Goal: Transaction & Acquisition: Book appointment/travel/reservation

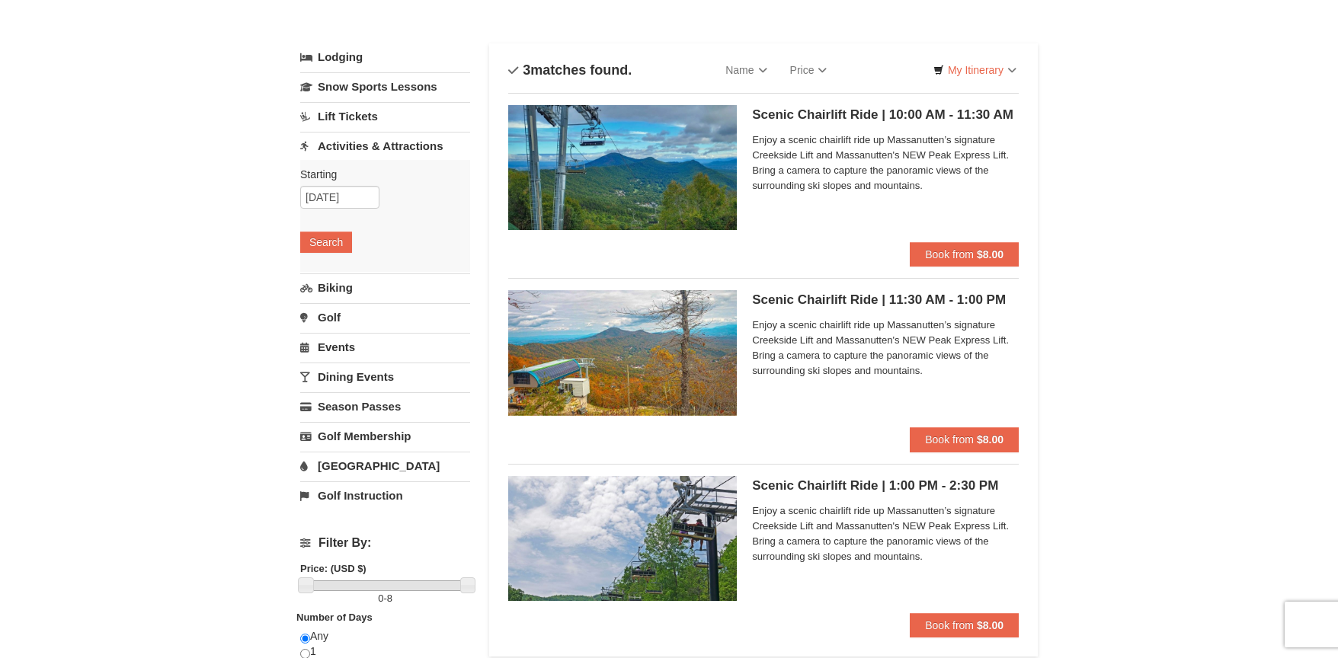
scroll to position [61, 0]
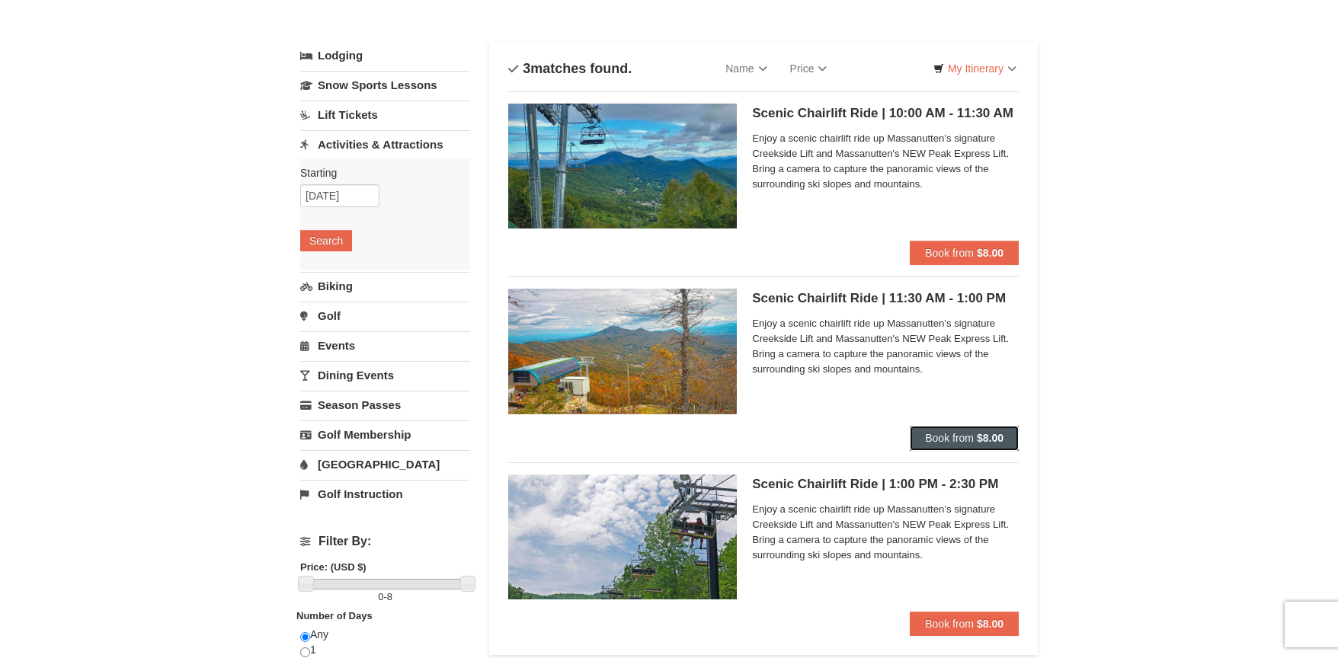
click at [960, 434] on span "Book from" at bounding box center [949, 438] width 49 height 12
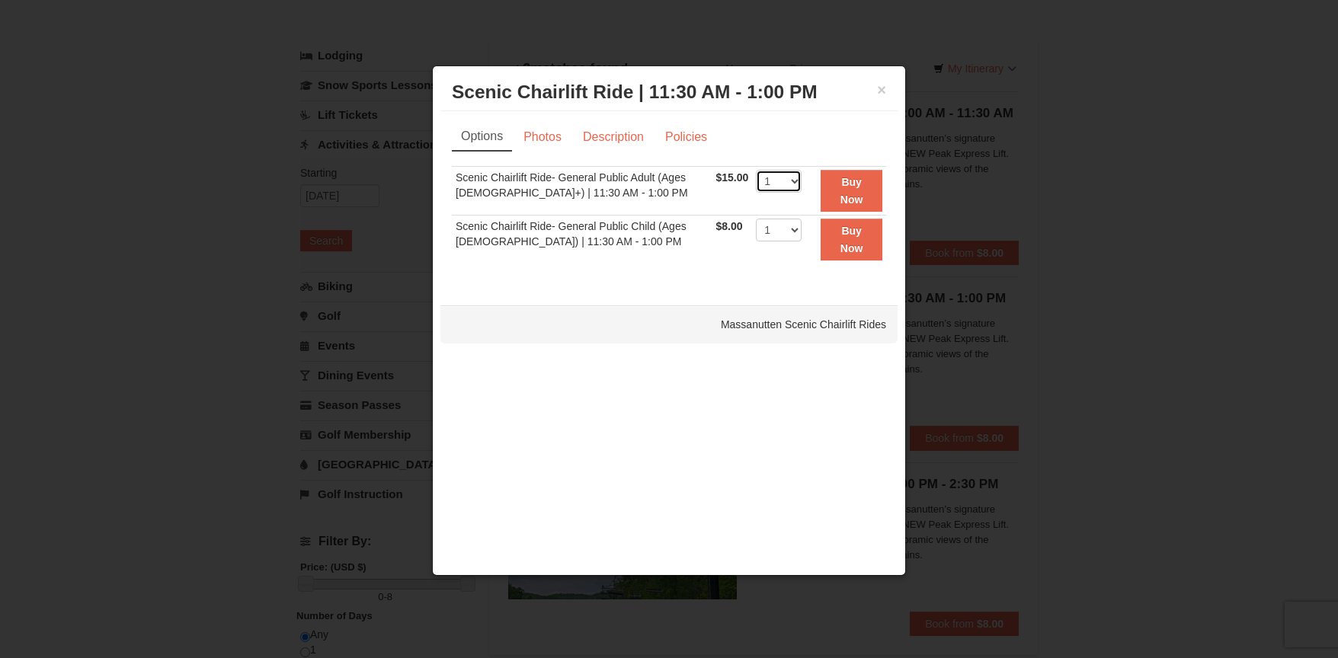
click at [783, 183] on select "1 2 3 4 5 6 7 8 9 10 11 12 13 14 15 16 17 18 19 20 21 22" at bounding box center [779, 181] width 46 height 23
select select "2"
click at [756, 170] on select "1 2 3 4 5 6 7 8 9 10 11 12 13 14 15 16 17 18 19 20 21 22" at bounding box center [779, 181] width 46 height 23
click at [773, 232] on select "1 2 3 4 5 6 7 8 9 10 11 12 13 14 15 16 17 18 19 20 21 22" at bounding box center [779, 230] width 46 height 23
select select "2"
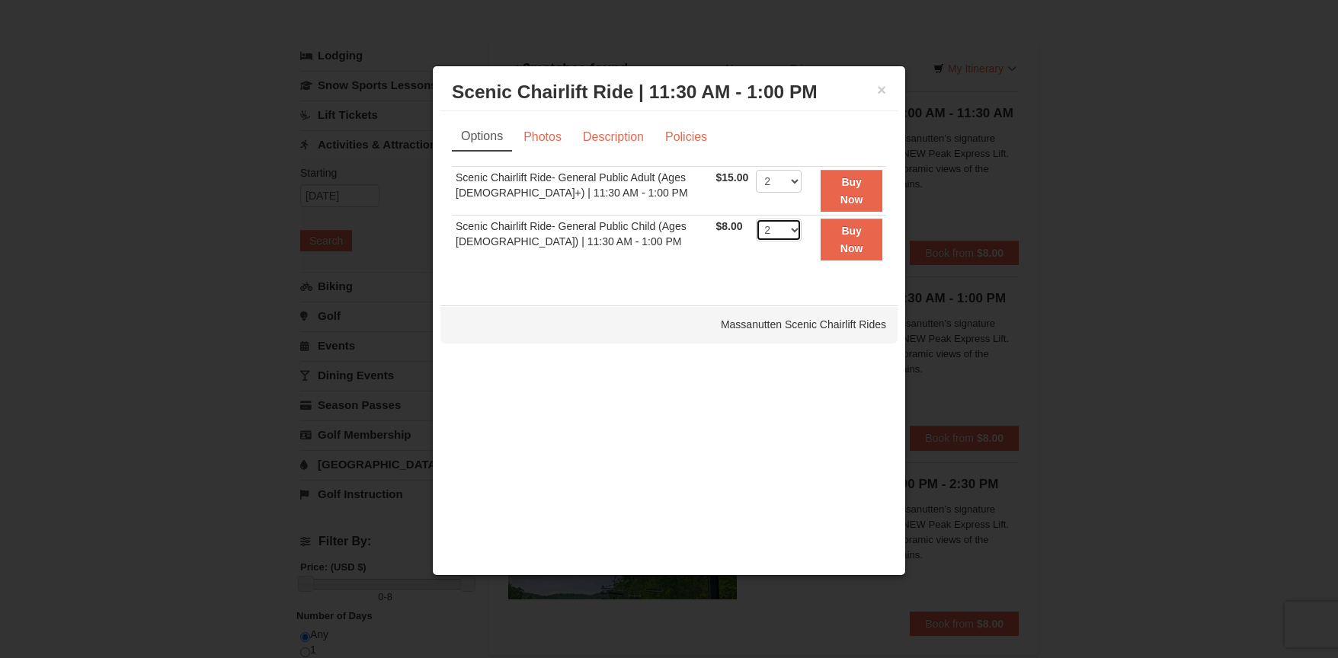
click at [756, 219] on select "1 2 3 4 5 6 7 8 9 10 11 12 13 14 15 16 17 18 19 20 21 22" at bounding box center [779, 230] width 46 height 23
click at [562, 135] on link "Photos" at bounding box center [543, 137] width 58 height 29
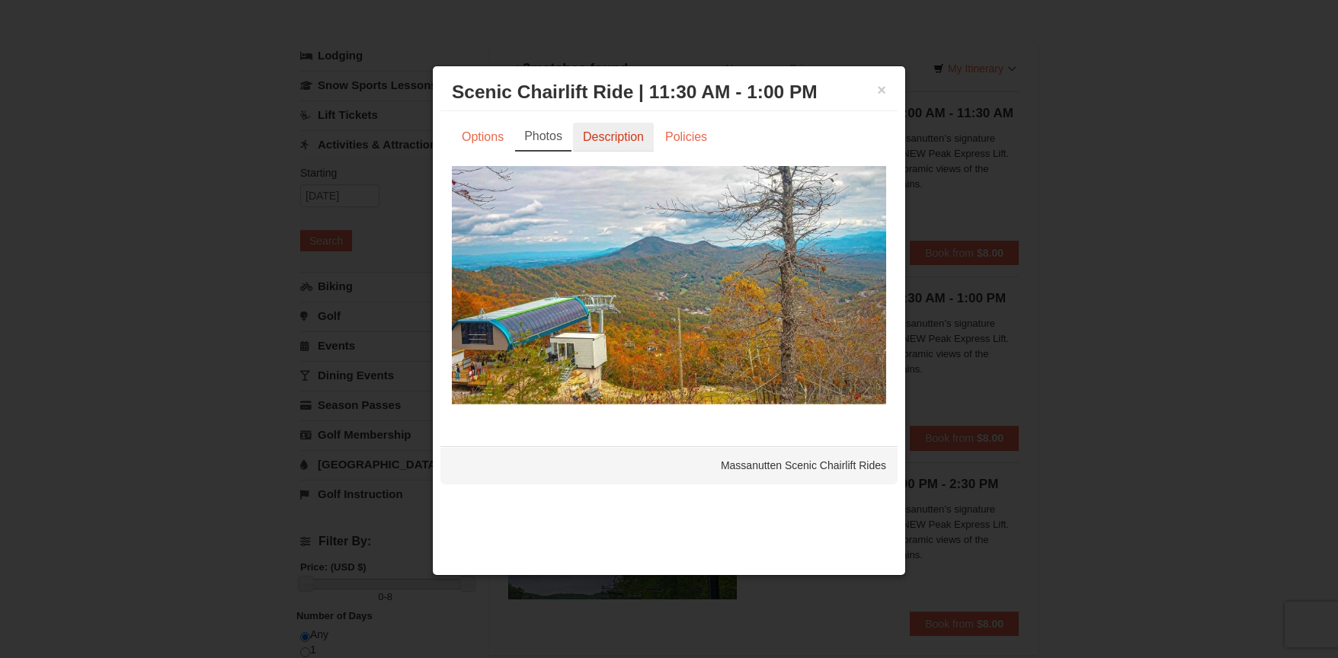
click at [610, 136] on link "Description" at bounding box center [613, 137] width 81 height 29
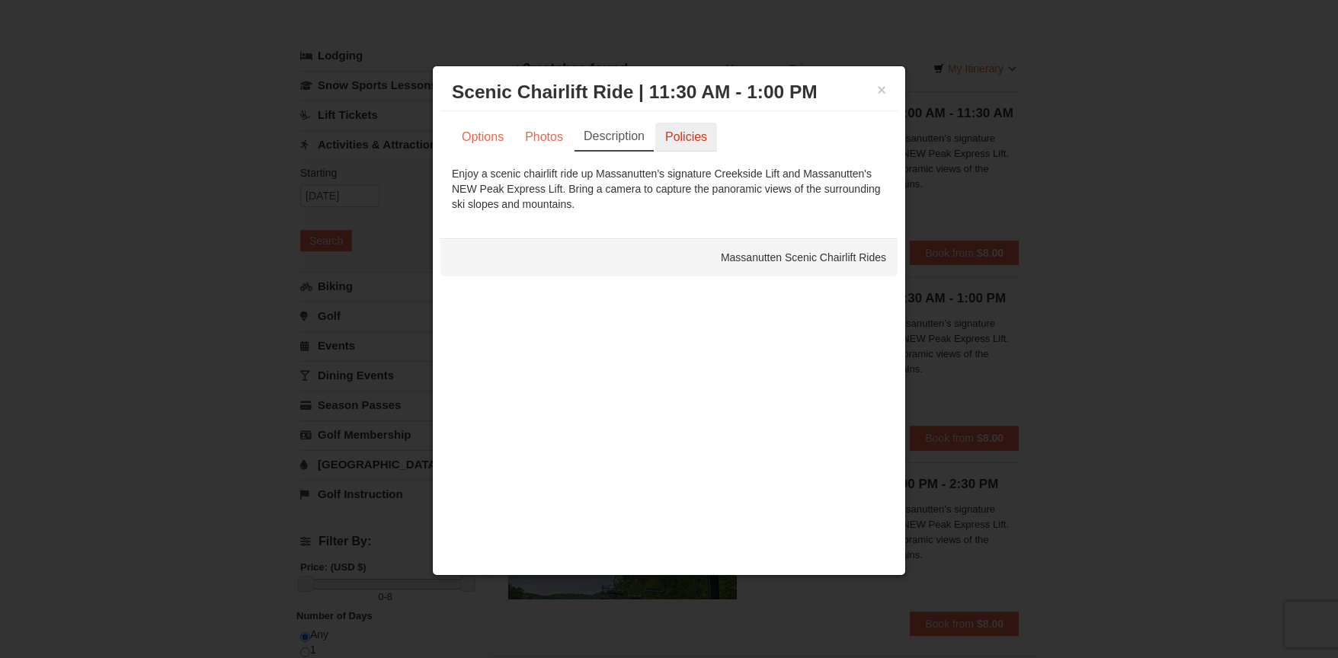
click at [672, 137] on link "Policies" at bounding box center [686, 137] width 62 height 29
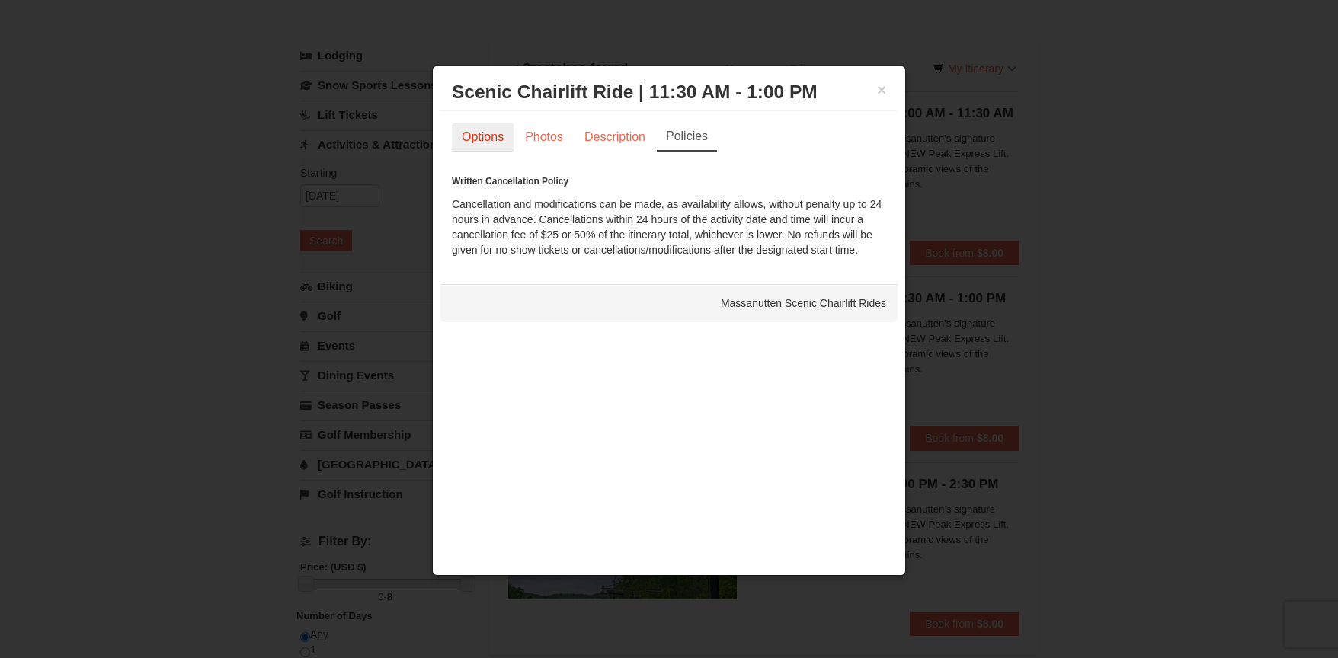
click at [487, 139] on link "Options" at bounding box center [483, 137] width 62 height 29
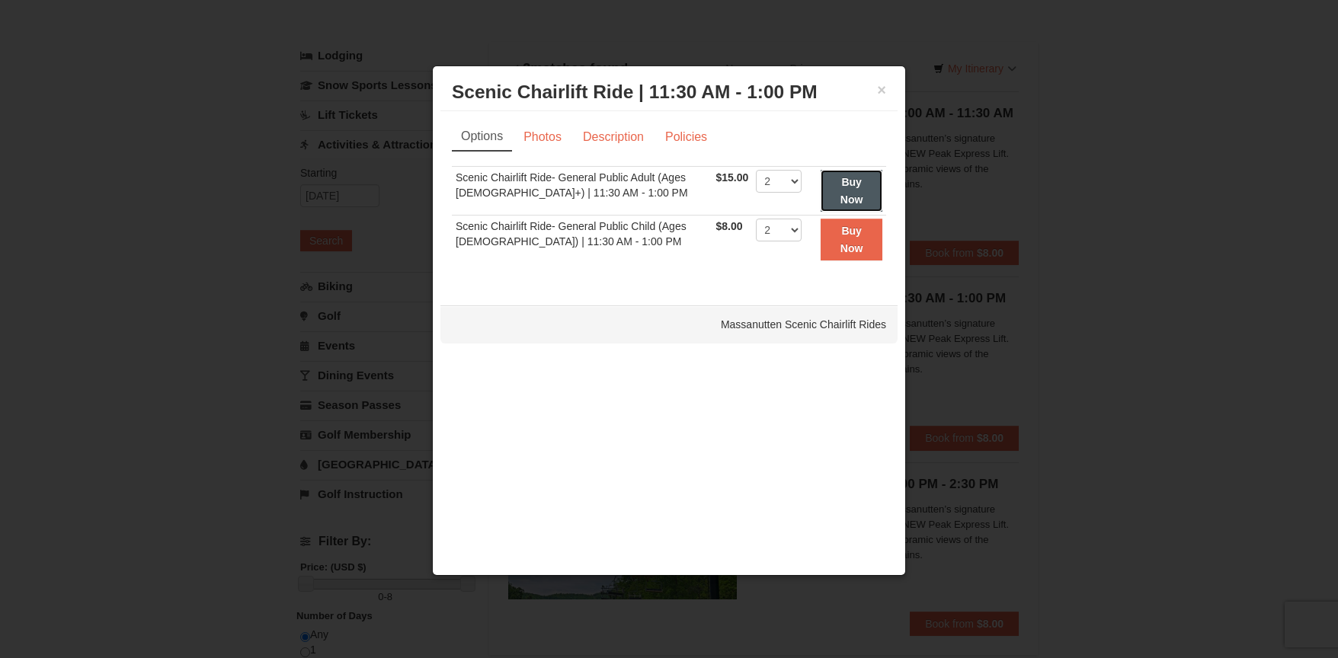
click at [852, 191] on button "Buy Now" at bounding box center [852, 191] width 62 height 42
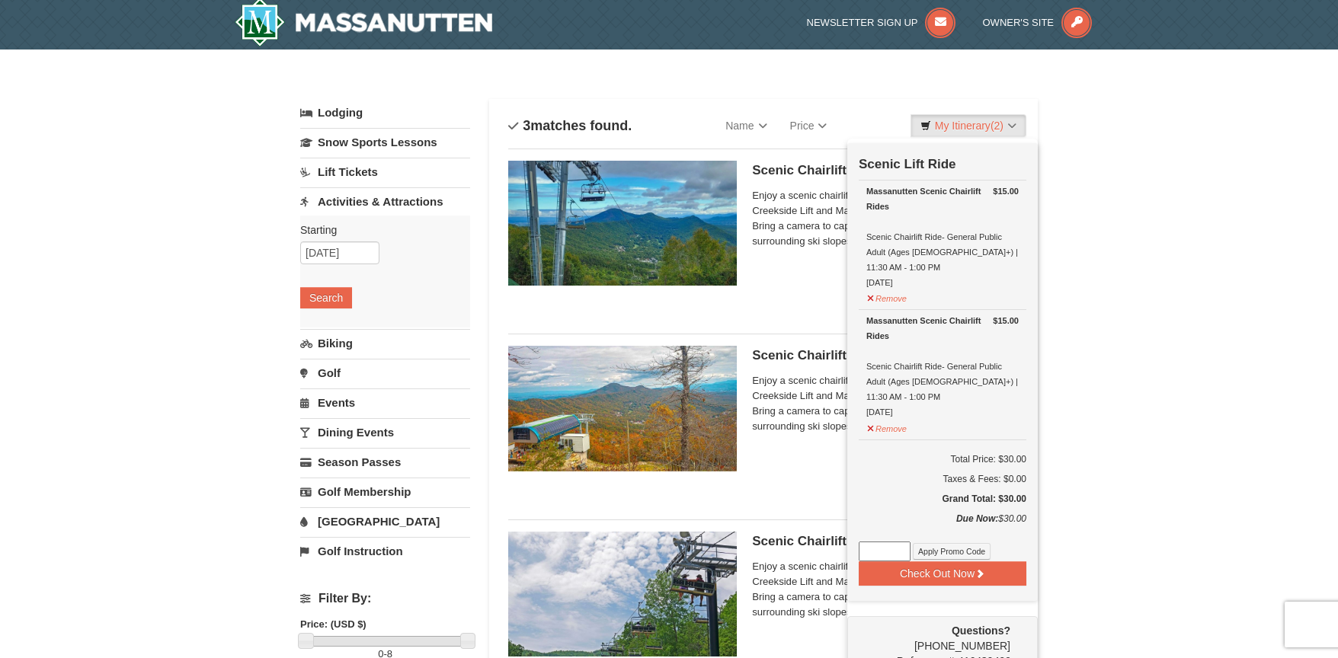
scroll to position [5, 0]
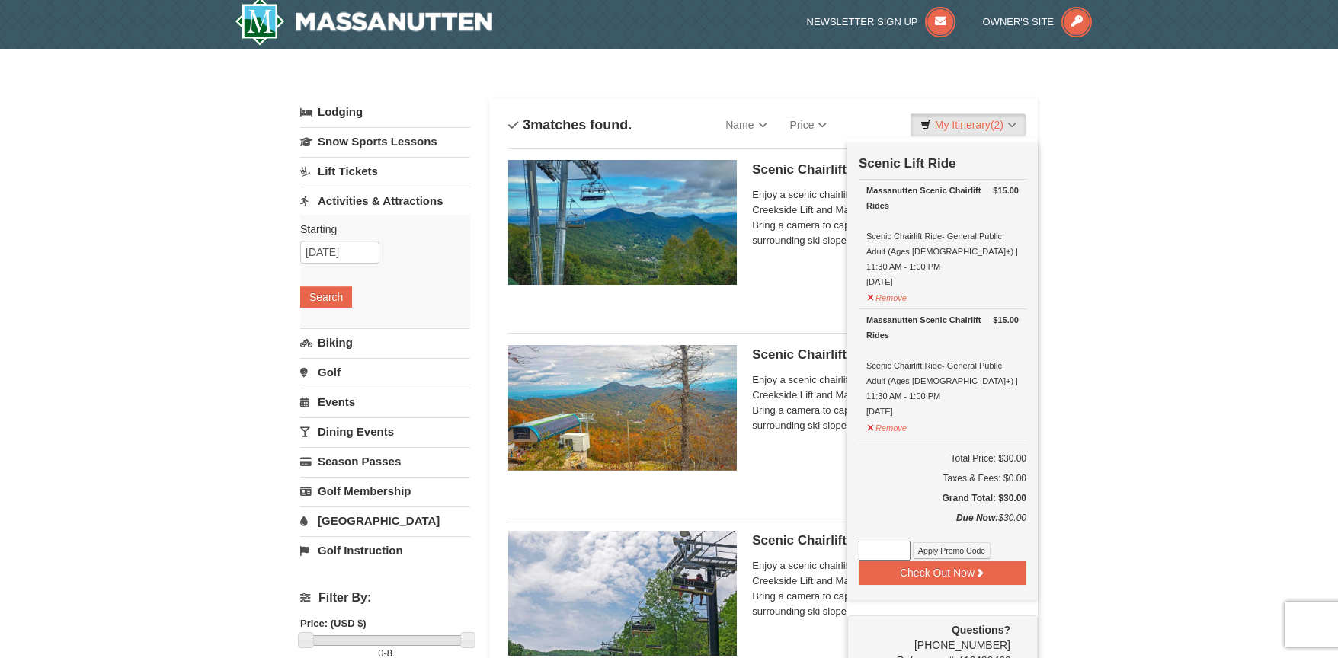
click at [1070, 164] on div "× Categories List Filter My Itinerary (2) Check Out Now Scenic Lift Ride $15.00…" at bounding box center [669, 583] width 1338 height 1068
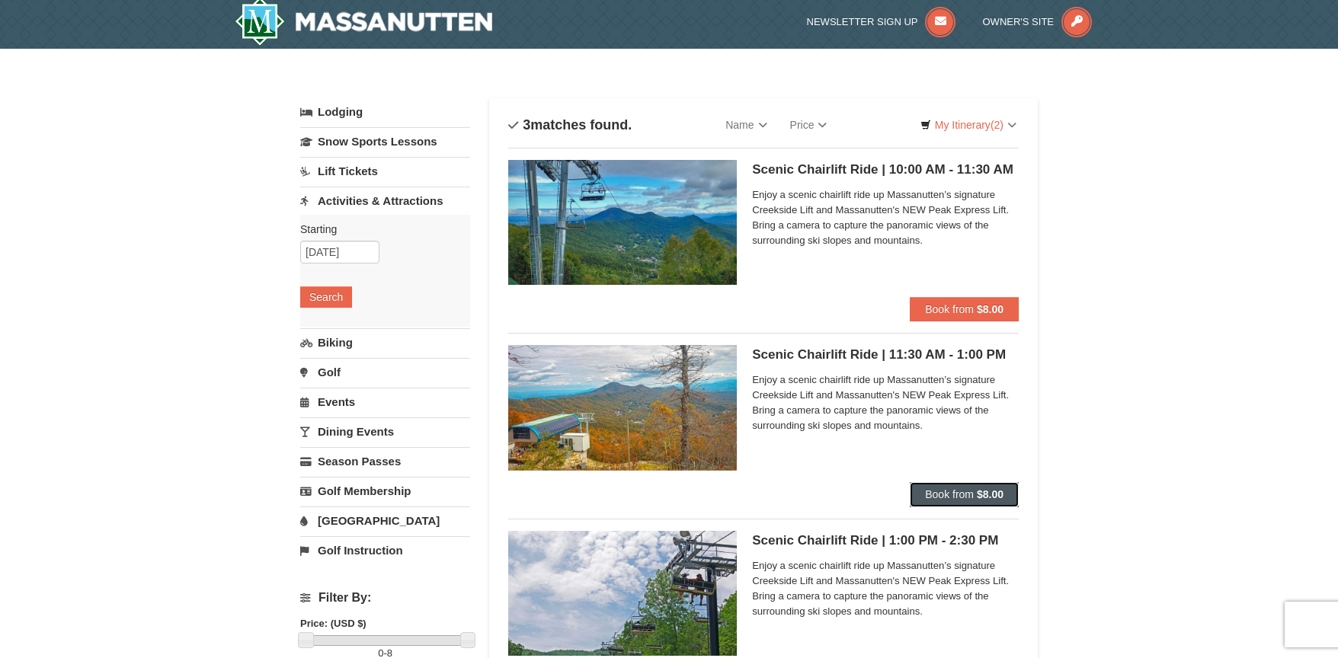
click at [956, 499] on span "Book from" at bounding box center [949, 495] width 49 height 12
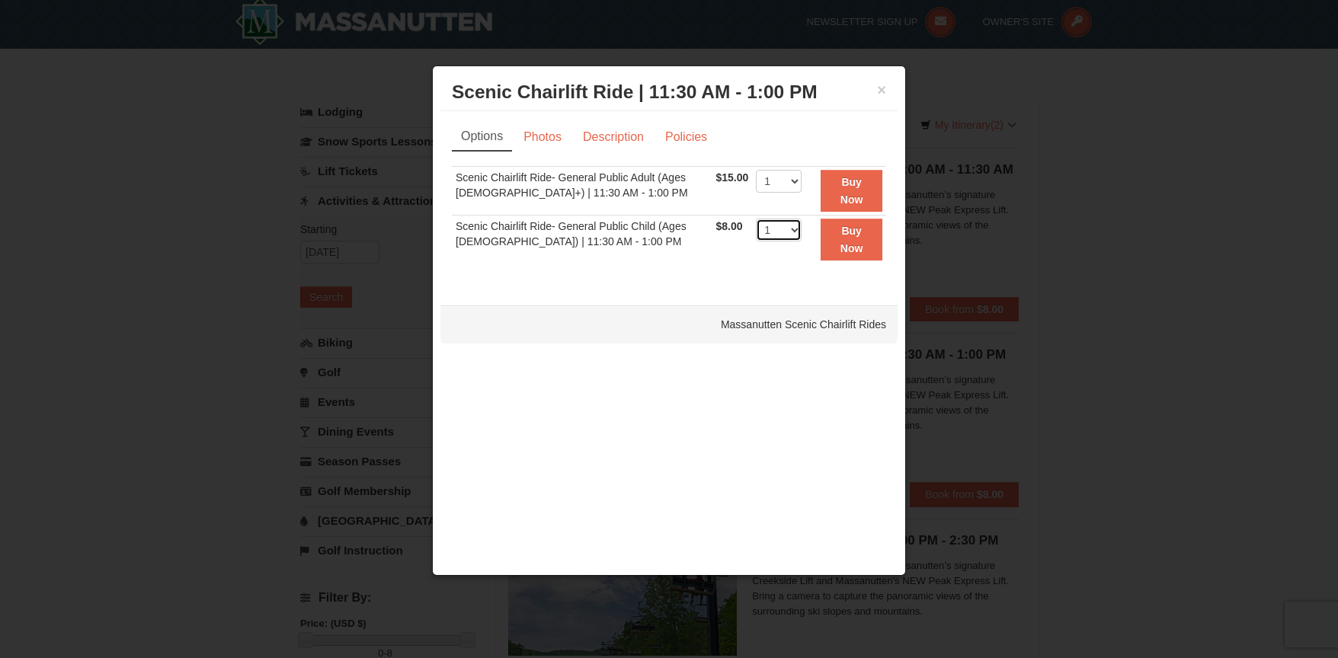
click at [761, 227] on select "1 2 3 4 5 6 7 8 9 10 11 12 13 14 15 16 17 18 19 20 21 22" at bounding box center [779, 230] width 46 height 23
select select "2"
click at [756, 219] on select "1 2 3 4 5 6 7 8 9 10 11 12 13 14 15 16 17 18 19 20 21 22" at bounding box center [779, 230] width 46 height 23
click at [777, 184] on select "1 2 3 4 5 6 7 8 9 10 11 12 13 14 15 16 17 18 19 20 21 22" at bounding box center [779, 181] width 46 height 23
select select "2"
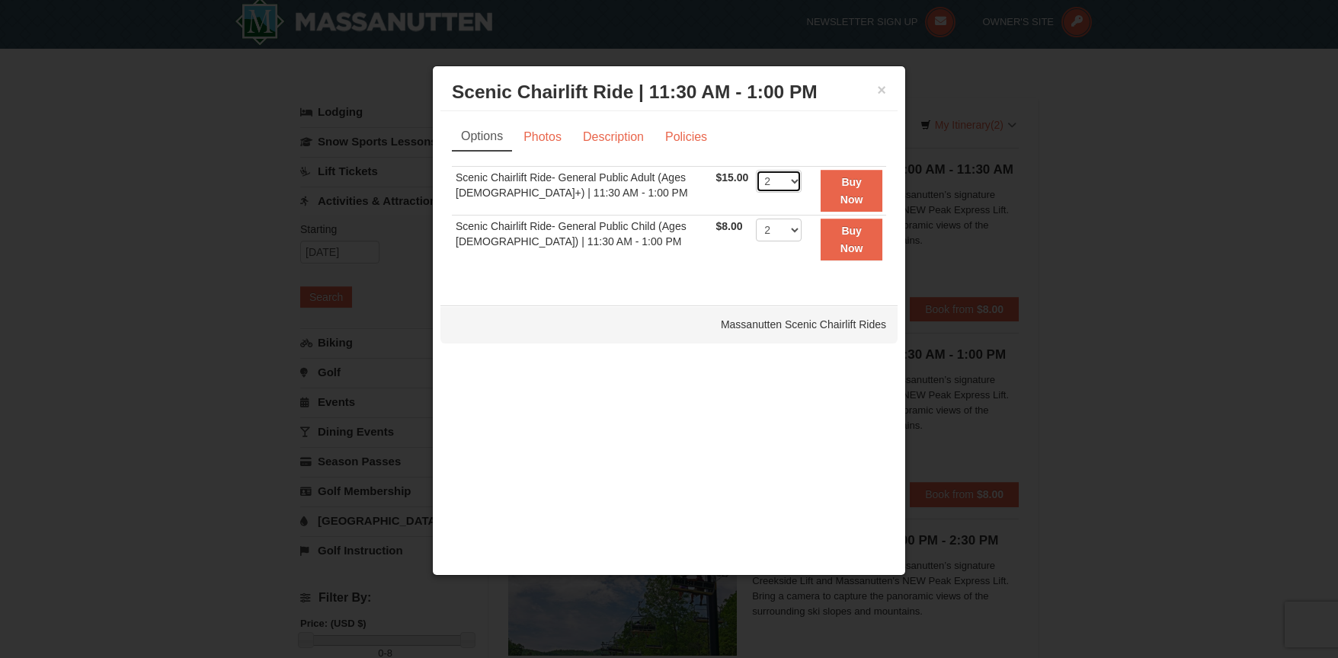
click at [756, 170] on select "1 2 3 4 5 6 7 8 9 10 11 12 13 14 15 16 17 18 19 20 21 22" at bounding box center [779, 181] width 46 height 23
click at [848, 247] on strong "Buy Now" at bounding box center [852, 239] width 23 height 29
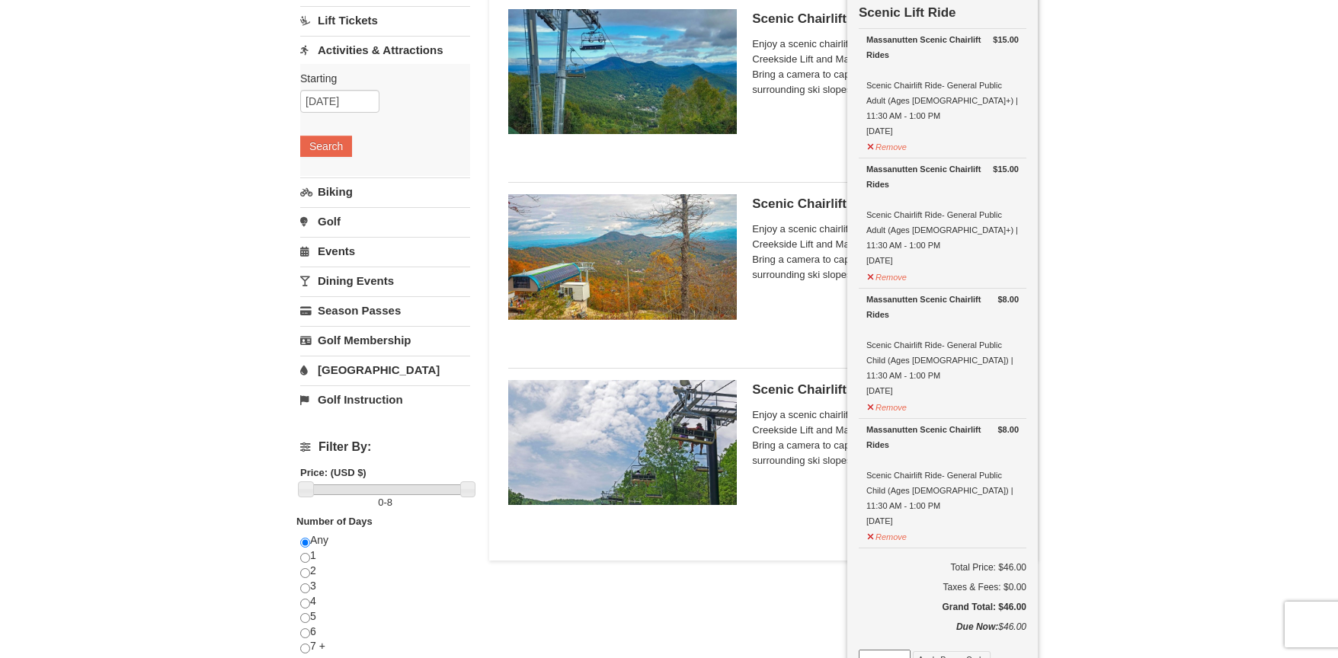
scroll to position [164, 0]
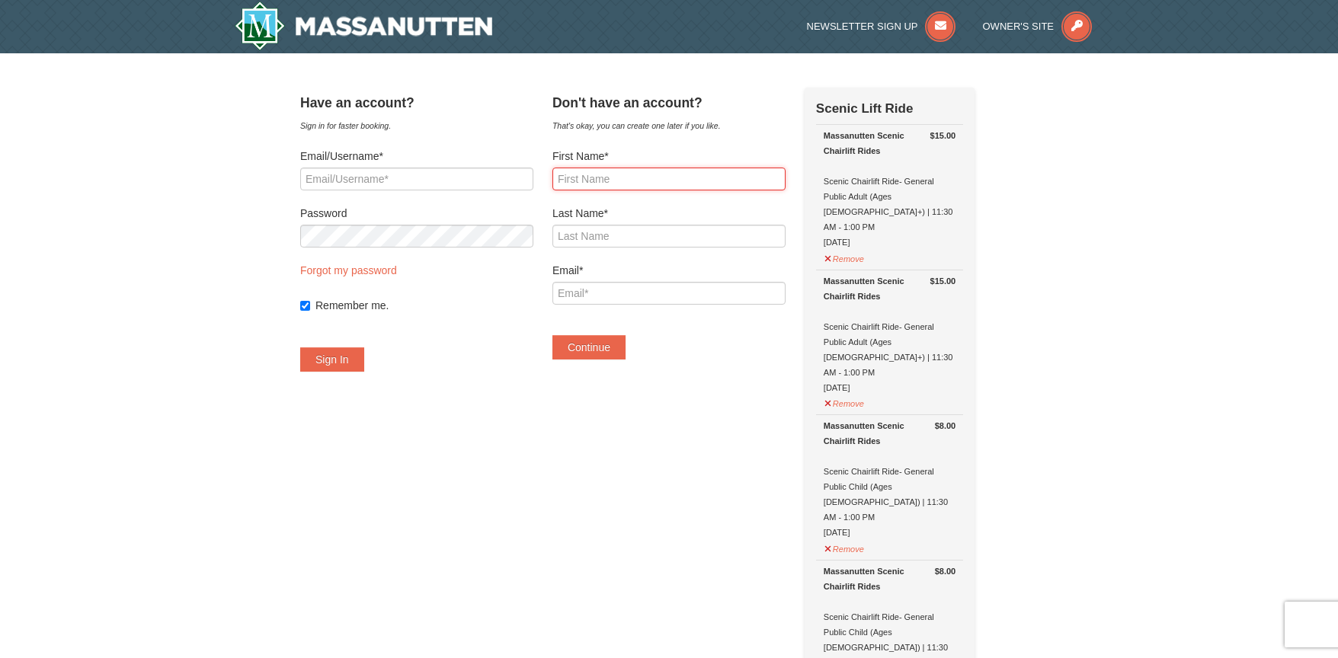
click at [633, 189] on input "First Name*" at bounding box center [669, 179] width 233 height 23
type input "Lori"
type input "y"
type input "[PERSON_NAME]"
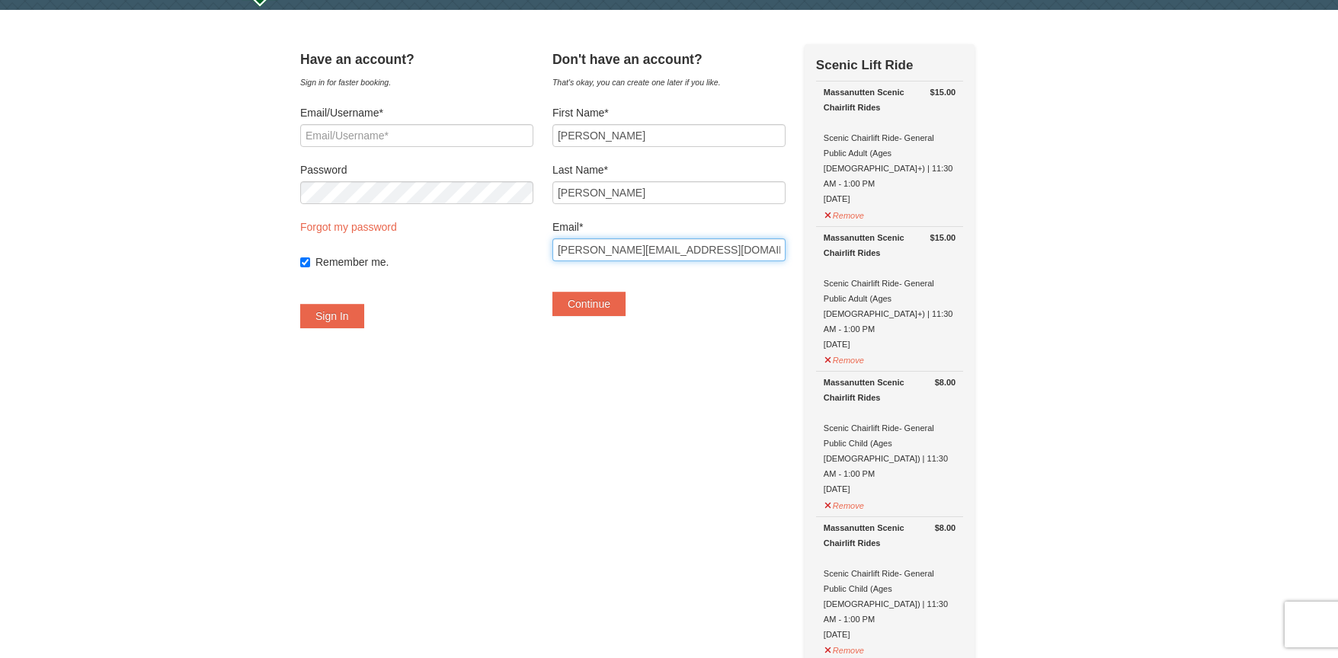
scroll to position [17, 0]
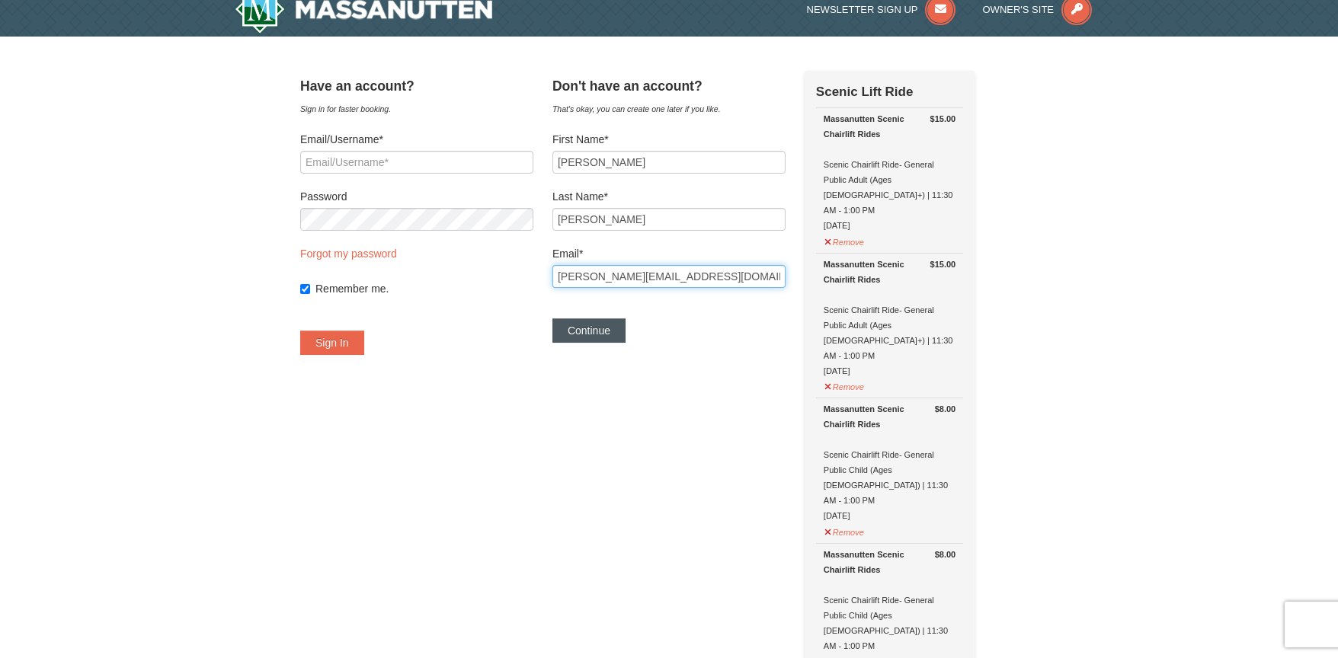
type input "alvarado.yi@gmail.com"
click at [620, 327] on button "Continue" at bounding box center [589, 331] width 73 height 24
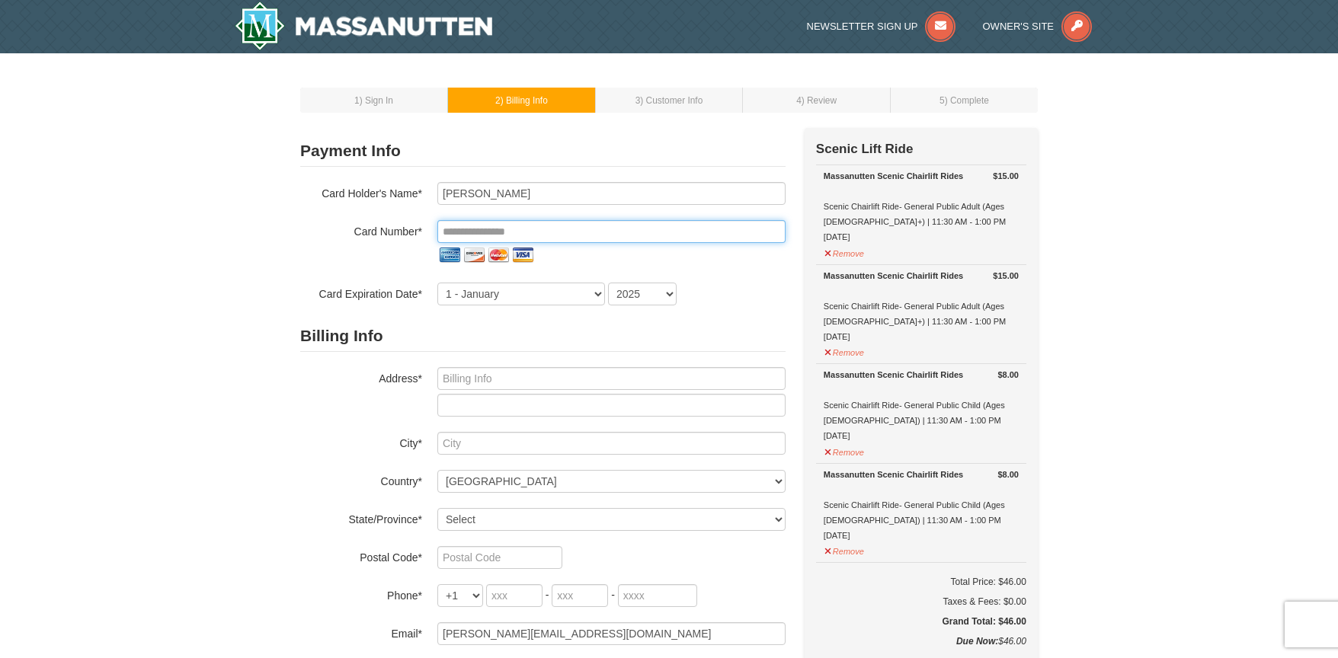
click at [517, 228] on input "tel" at bounding box center [611, 231] width 348 height 23
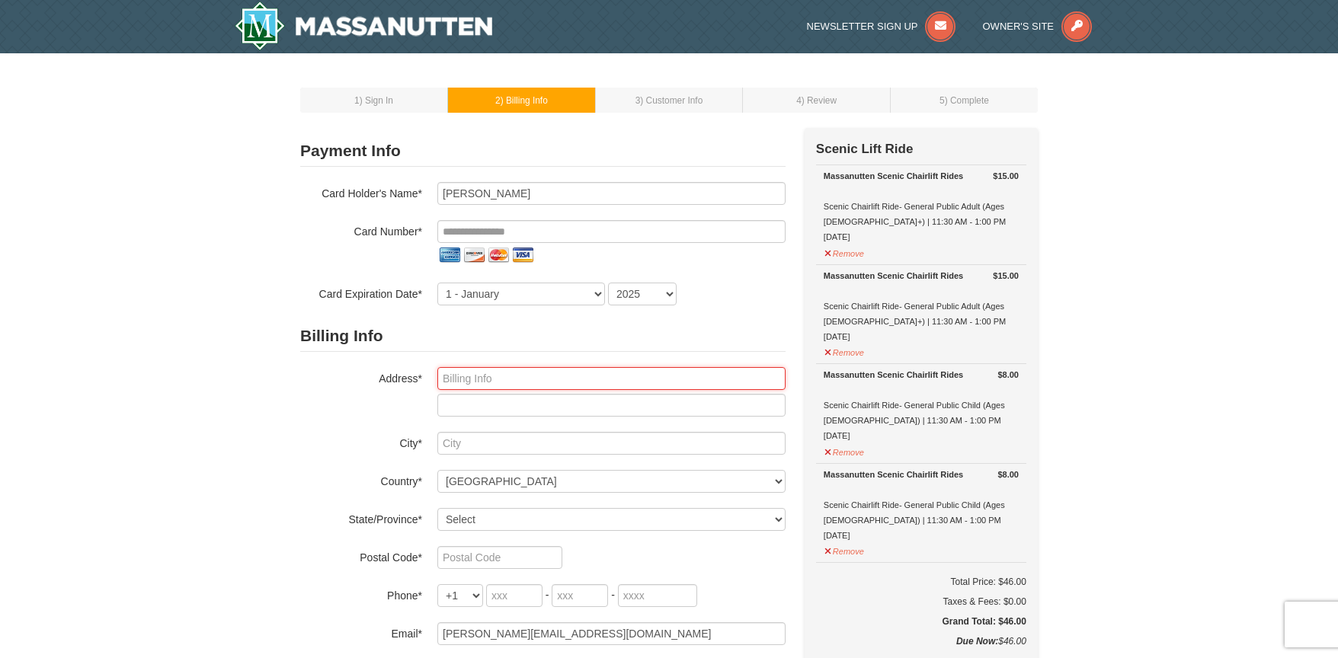
click at [492, 379] on input "text" at bounding box center [611, 378] width 348 height 23
type input "13639 Barren Springs Court"
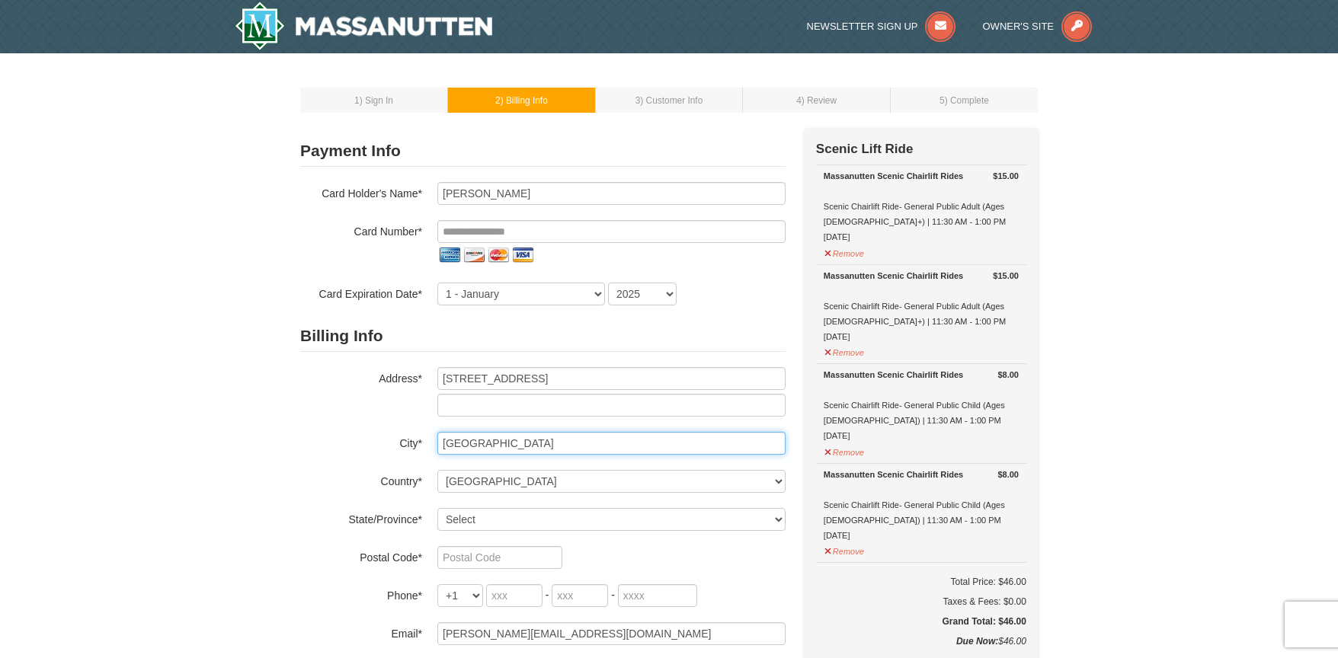
type input "Centreville"
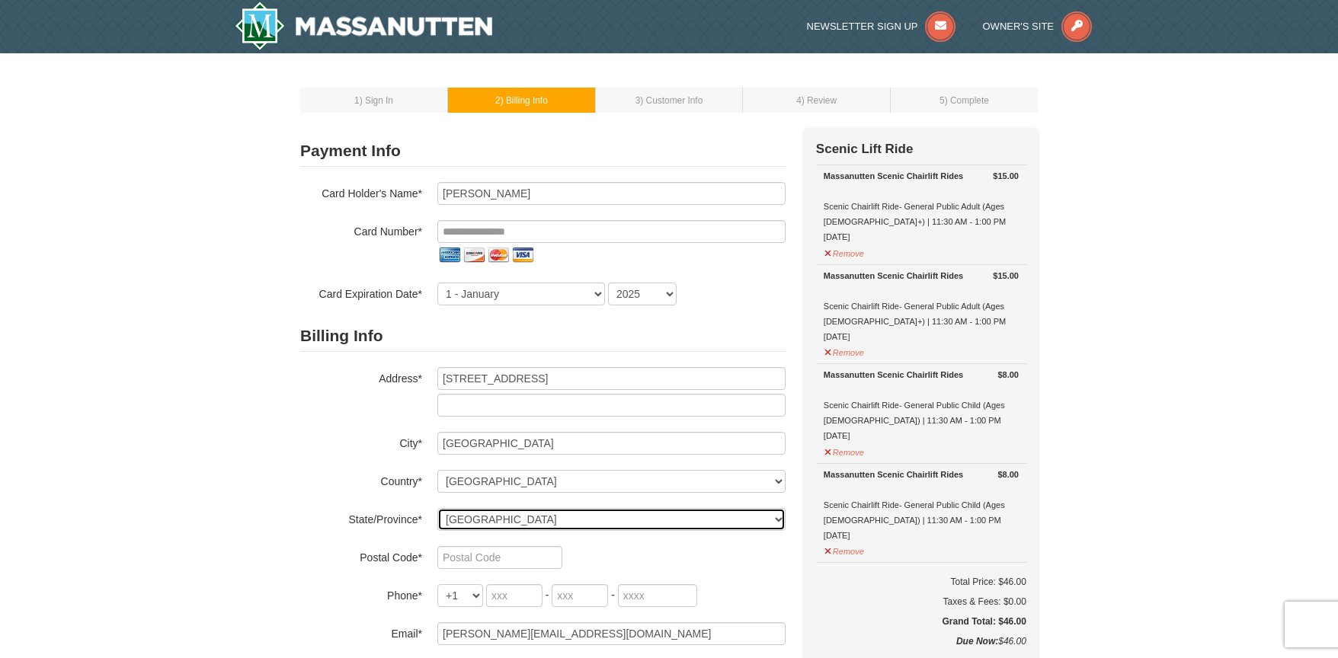
select select "VA"
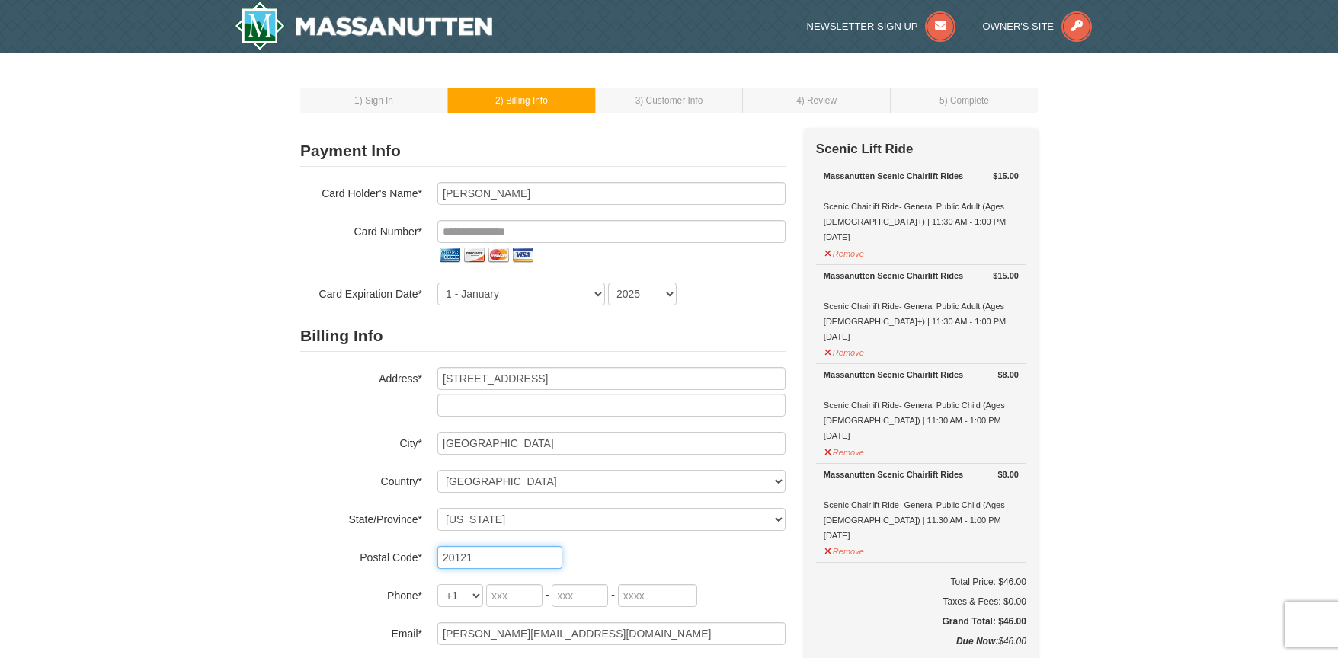
type input "20121"
type input "619"
type input "335"
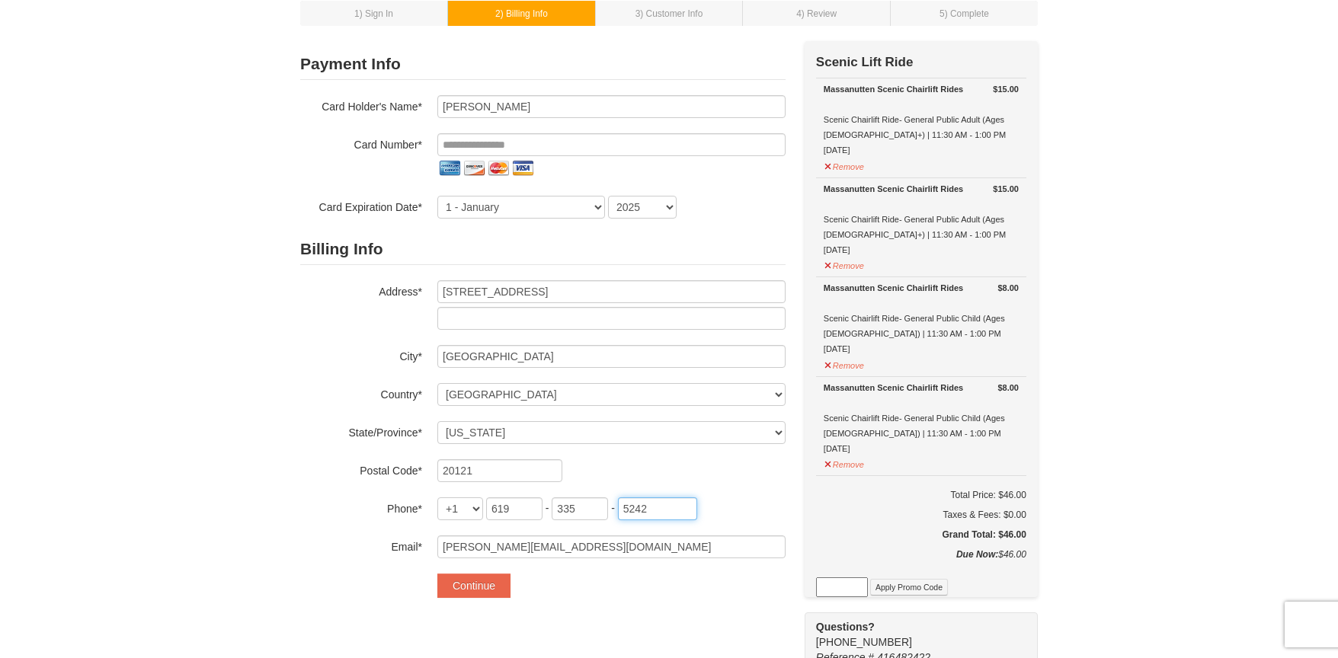
scroll to position [95, 0]
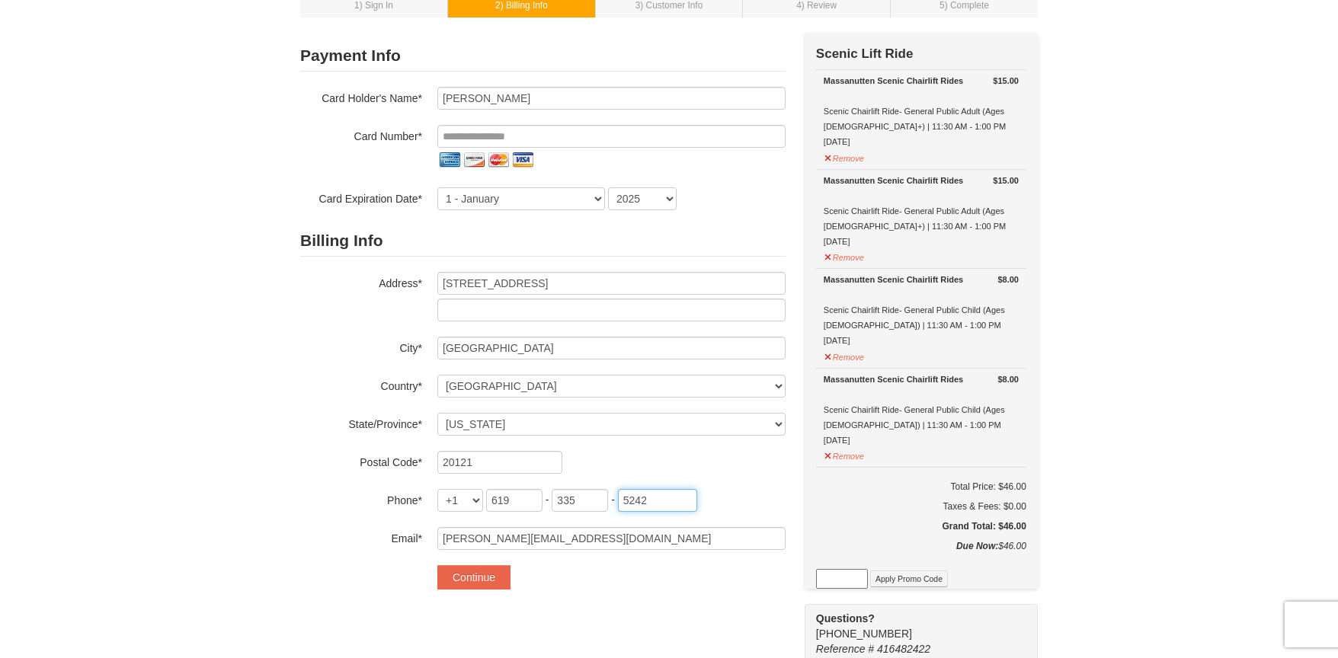
type input "5242"
click at [558, 140] on input "tel" at bounding box center [611, 136] width 348 height 23
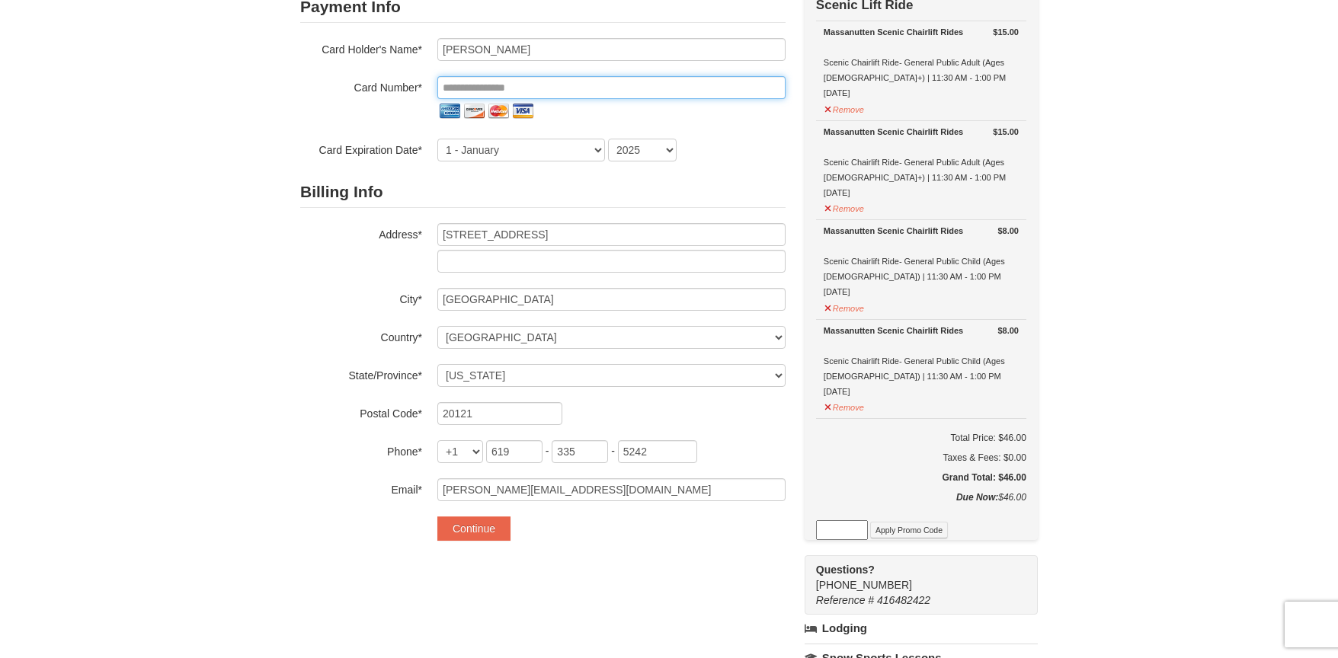
scroll to position [132, 0]
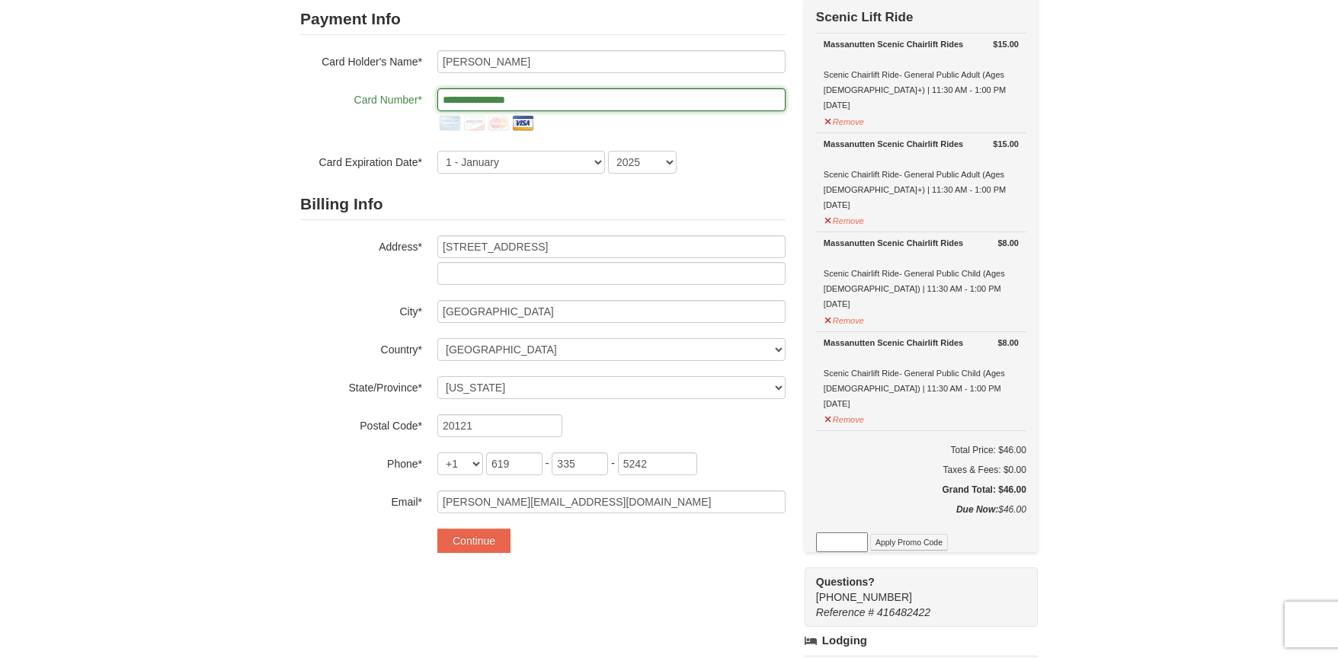
type input "**********"
click at [637, 169] on select "2025 2026 2027 2028 2029 2030 2031 2032 2033 2034" at bounding box center [642, 162] width 69 height 23
select select "2028"
click at [608, 151] on select "2025 2026 2027 2028 2029 2030 2031 2032 2033 2034" at bounding box center [642, 162] width 69 height 23
click at [571, 162] on select "1 - January 2 - February 3 - March 4 - April 5 - May 6 - June 7 - July 8 - Augu…" at bounding box center [521, 162] width 168 height 23
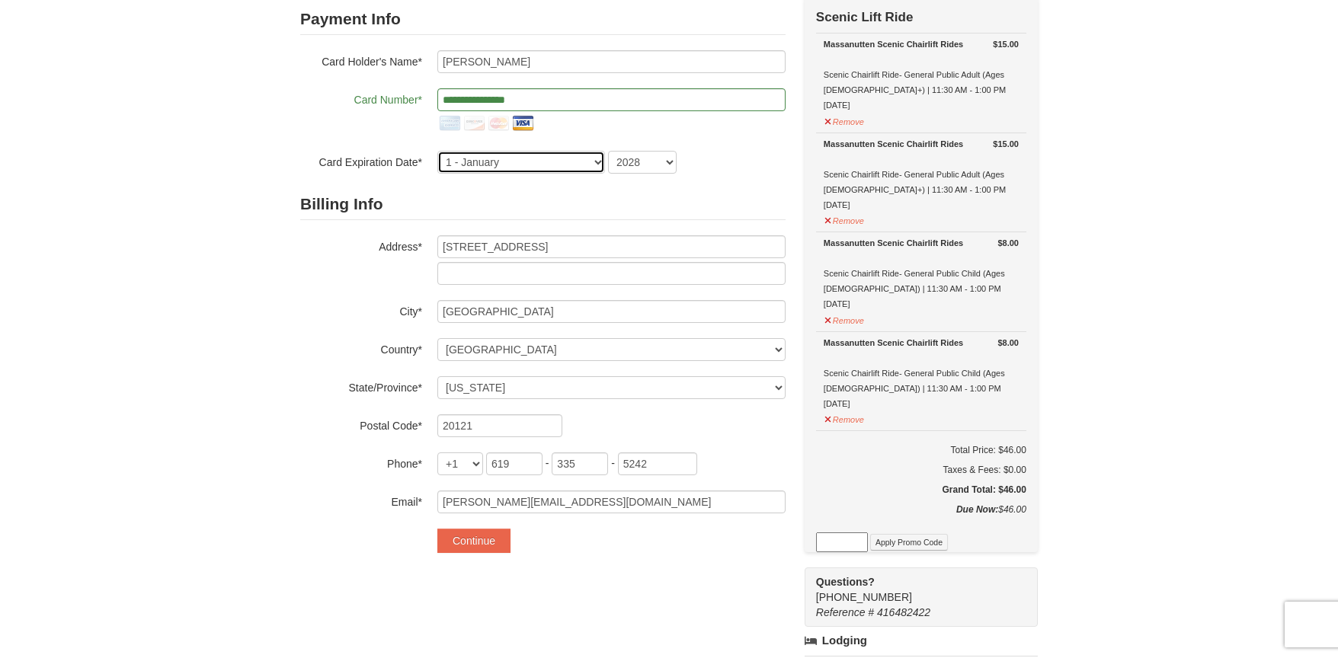
select select "9"
click at [437, 151] on select "1 - January 2 - February 3 - March 4 - April 5 - May 6 - June 7 - July 8 - Augu…" at bounding box center [521, 162] width 168 height 23
click at [660, 208] on h2 "Billing Info" at bounding box center [542, 204] width 485 height 31
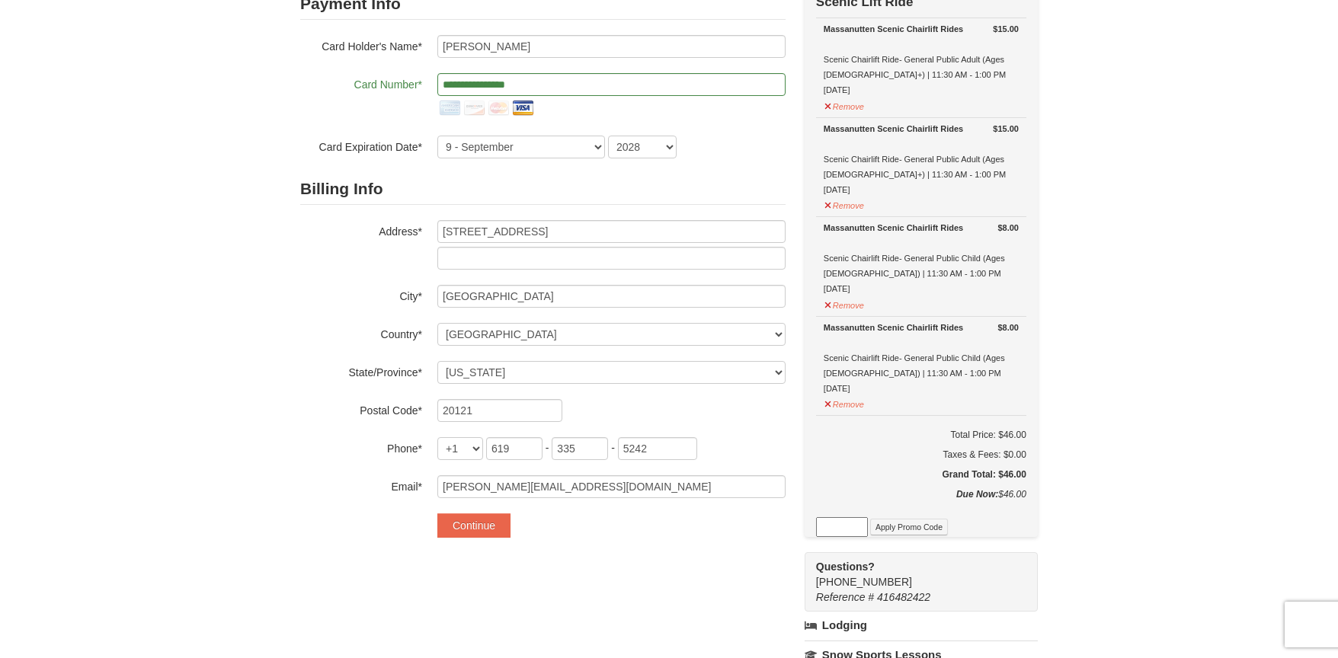
scroll to position [149, 0]
click at [485, 527] on button "Continue" at bounding box center [473, 524] width 73 height 24
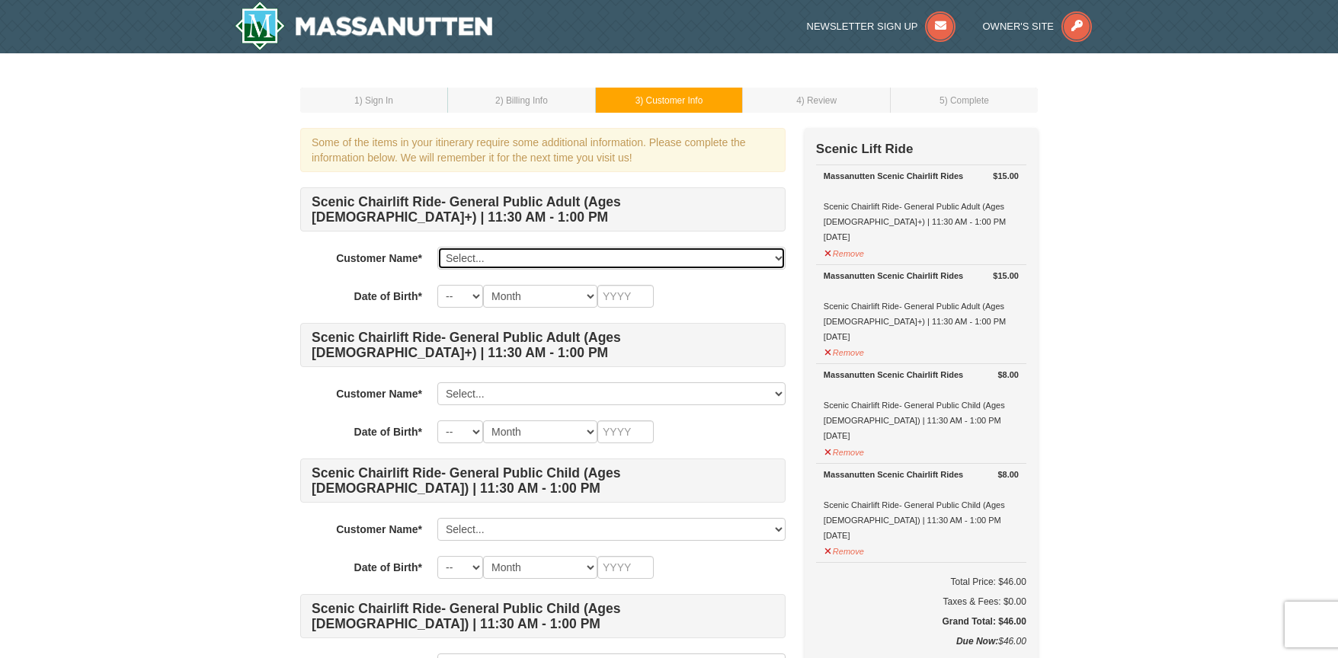
click at [470, 264] on select "Select... Lori Yi Add New..." at bounding box center [611, 258] width 348 height 23
select select "28337828"
click at [437, 247] on select "Select... Lori Yi Add New..." at bounding box center [611, 258] width 348 height 23
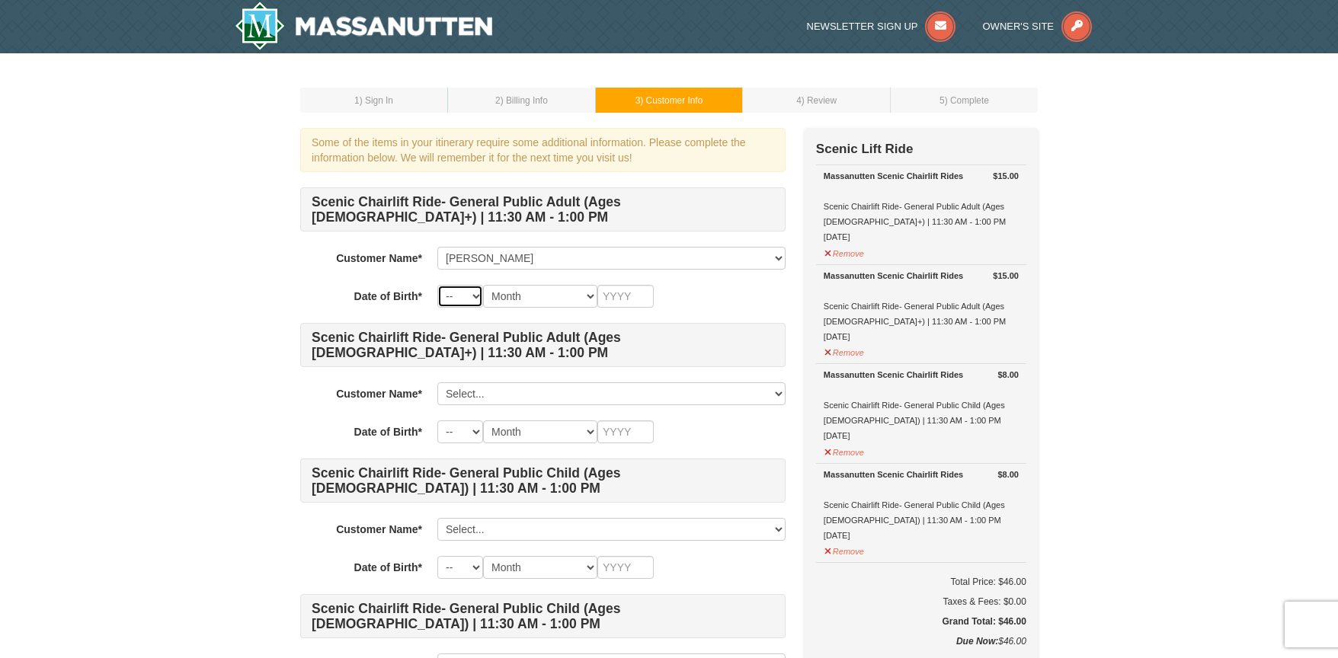
click at [469, 295] on select "-- 01 02 03 04 05 06 07 08 09 10 11 12 13 14 15 16 17 18 19 20 21 22 23 24 25 2…" at bounding box center [460, 296] width 46 height 23
select select "26"
click at [437, 285] on select "-- 01 02 03 04 05 06 07 08 09 10 11 12 13 14 15 16 17 18 19 20 21 22 23 24 25 2…" at bounding box center [460, 296] width 46 height 23
select select "01"
type input "1986"
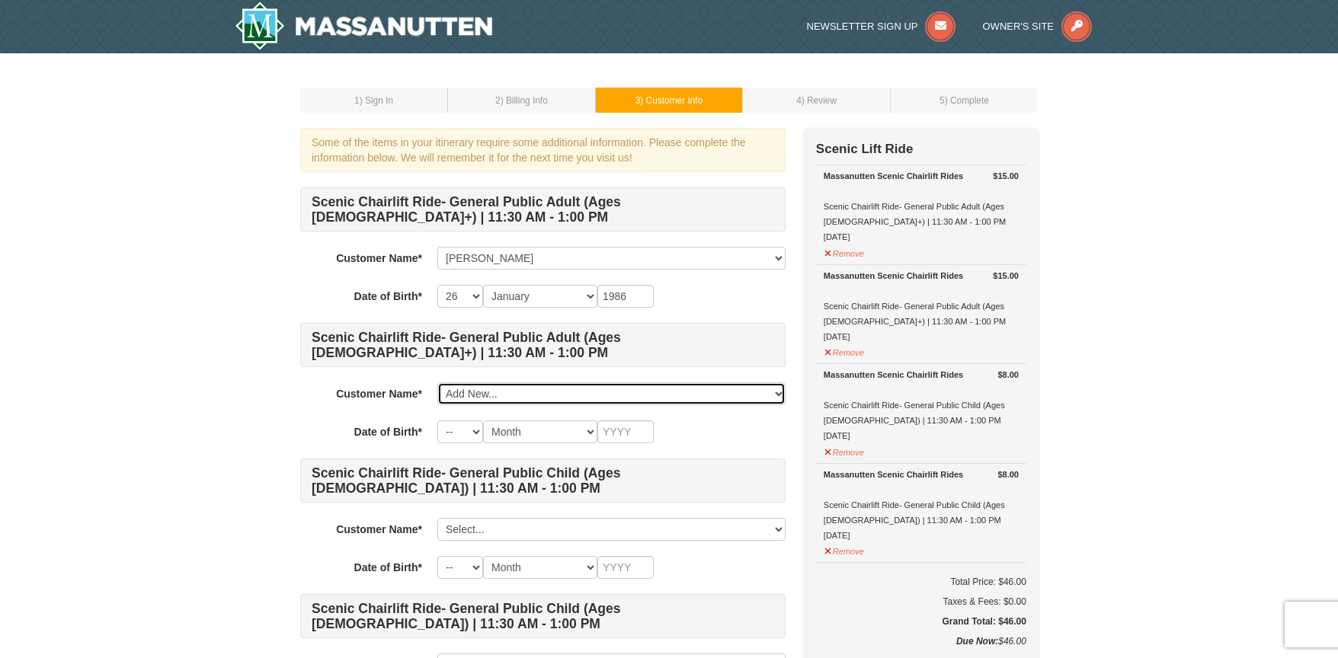
click select "Select... Lori Yi Add New..." at bounding box center [611, 394] width 348 height 23
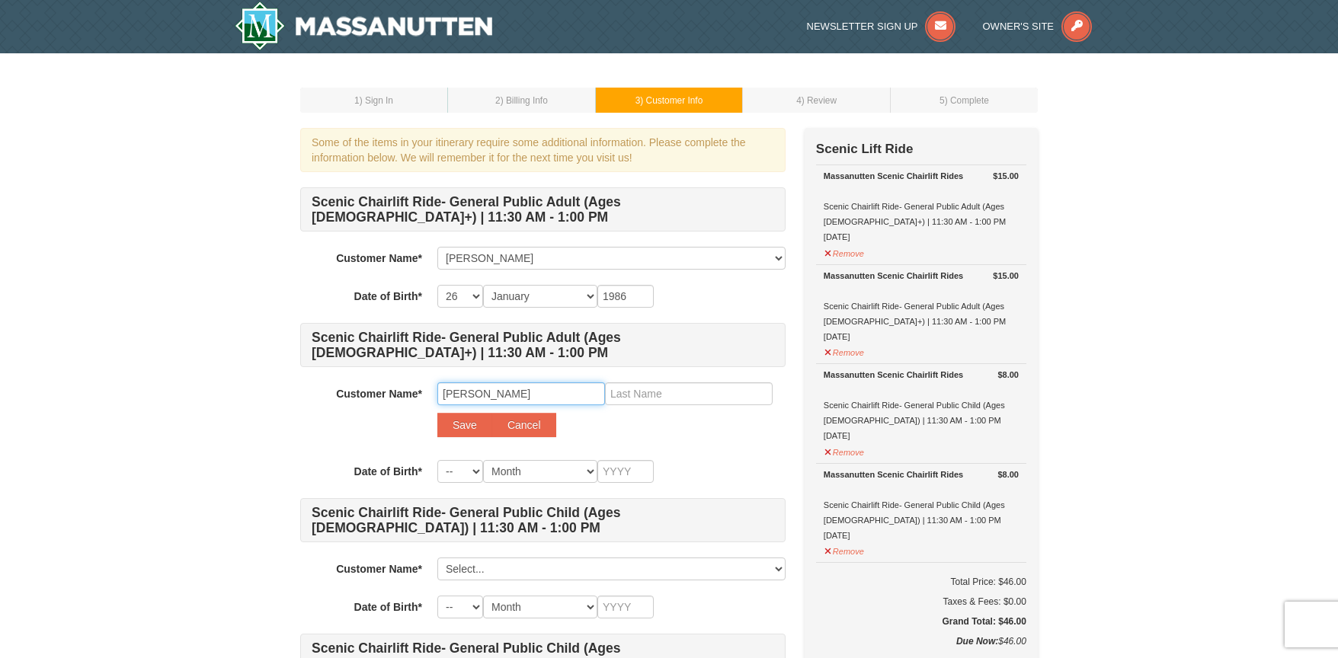
type input "Alex"
type input "Yi"
click at [437, 413] on button "Save" at bounding box center [464, 425] width 55 height 24
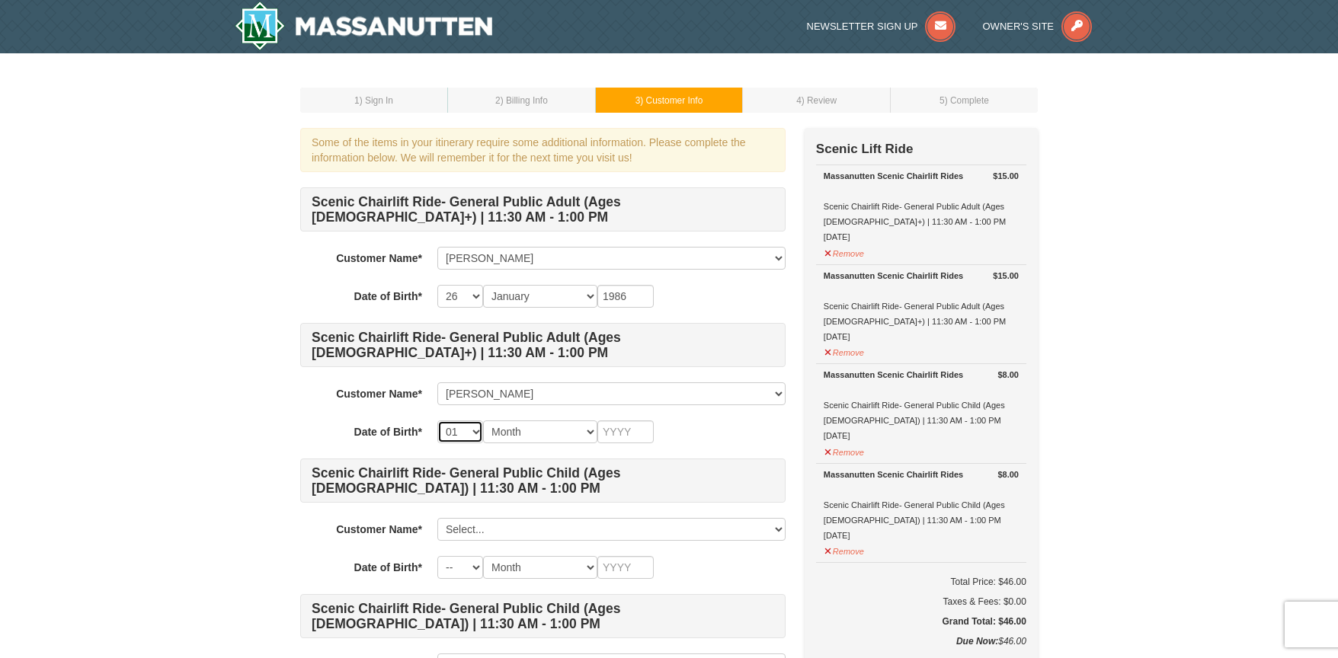
select select "04"
select select "12"
type input "1986"
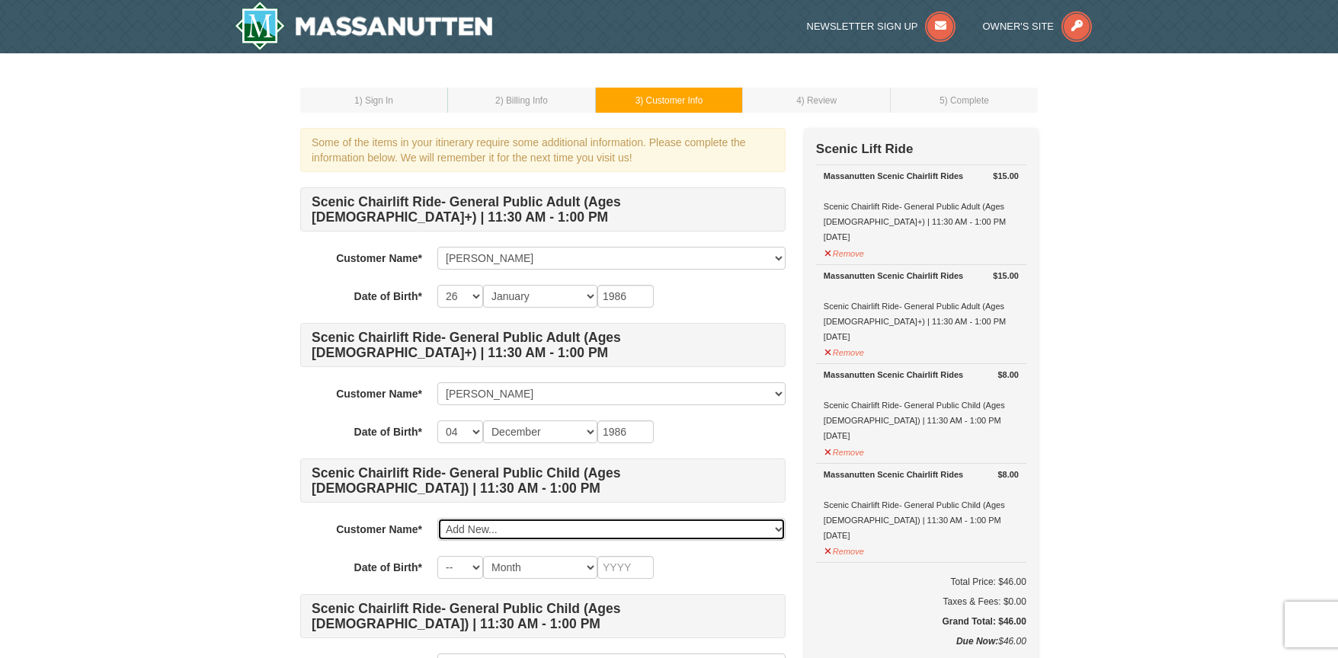
click select "Select... Lori Yi Alex Yi Add New..." at bounding box center [611, 529] width 348 height 23
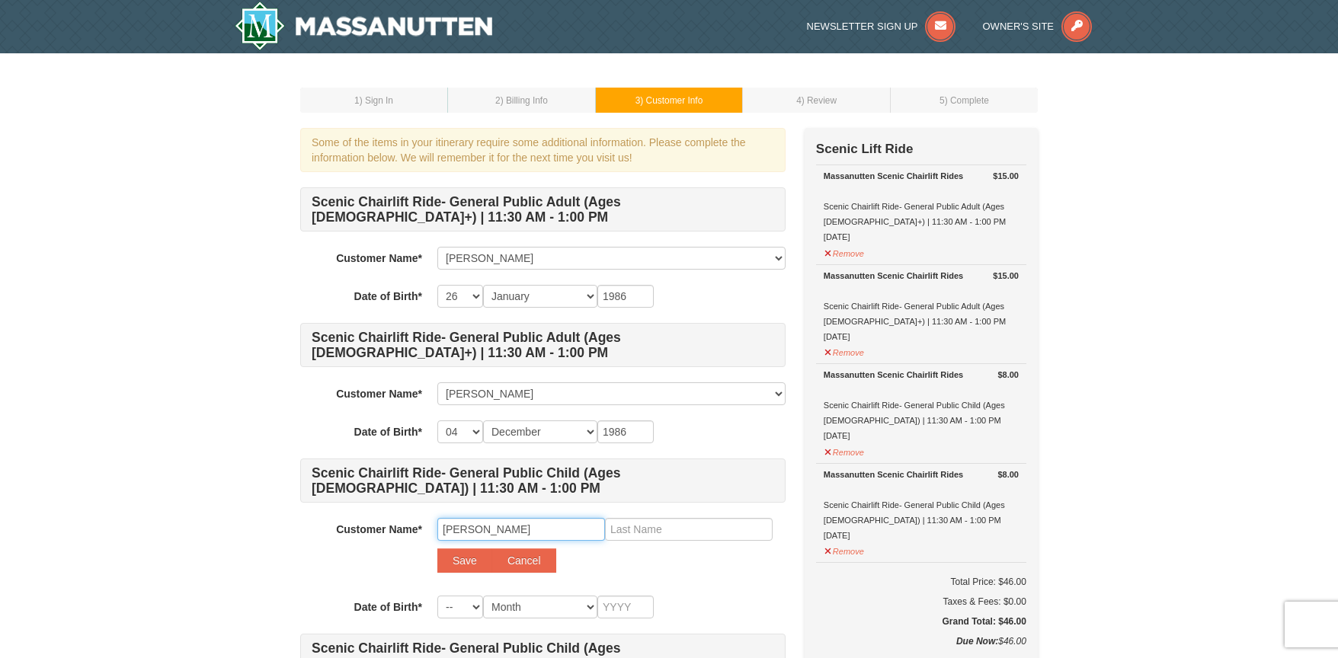
type input "Penny"
type input "Yi"
click at [437, 549] on button "Save" at bounding box center [464, 561] width 55 height 24
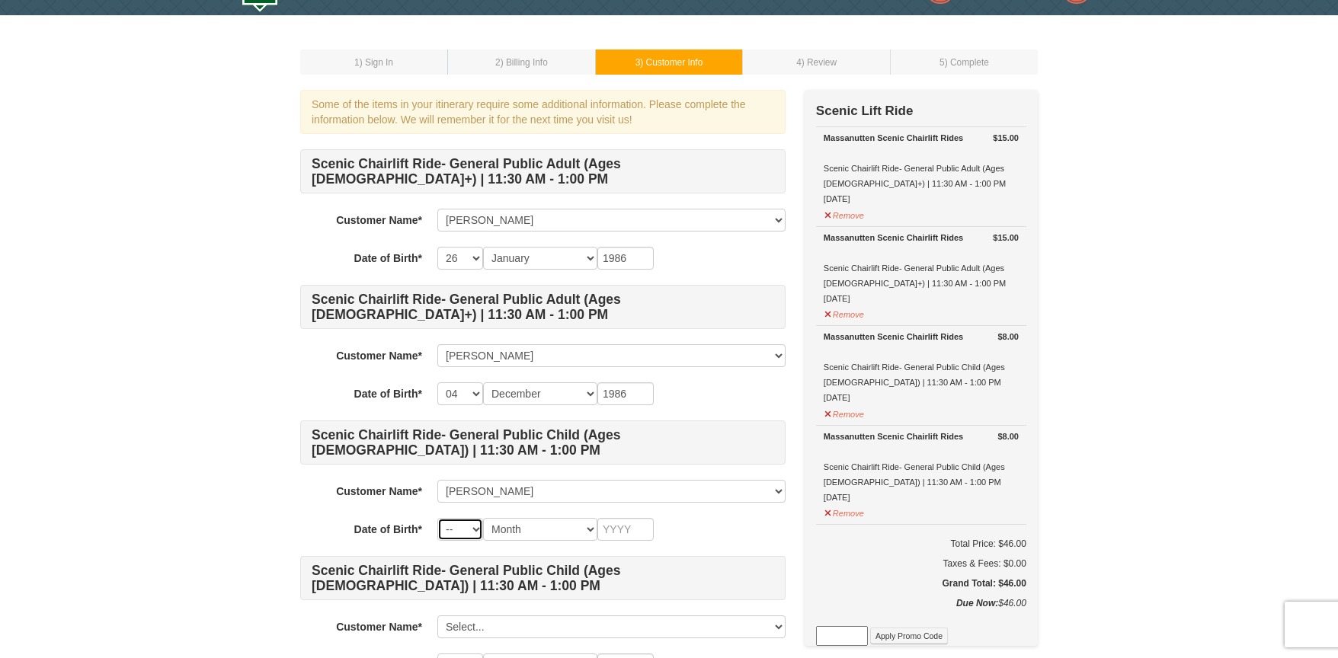
scroll to position [41, 0]
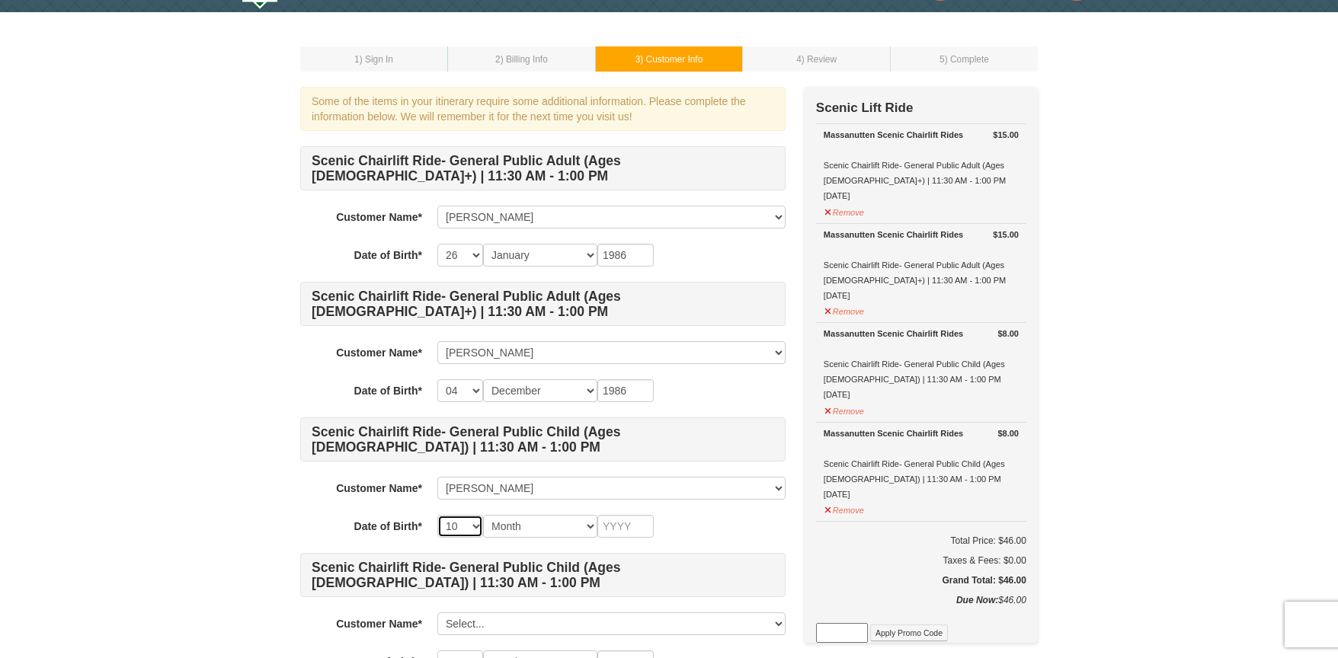
select select "15"
select select "03"
type input "2014"
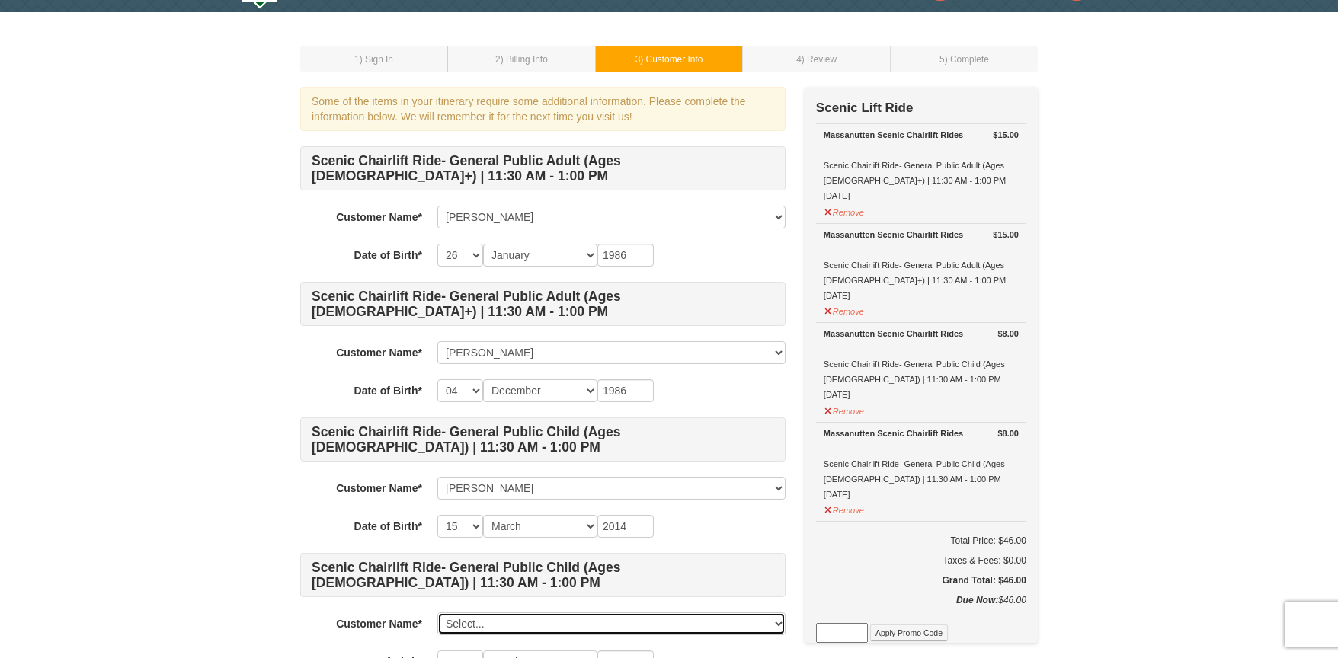
click at [437, 613] on select "Select... Lori Yi Alex Yi Penny Yi Add New..." at bounding box center [611, 624] width 348 height 23
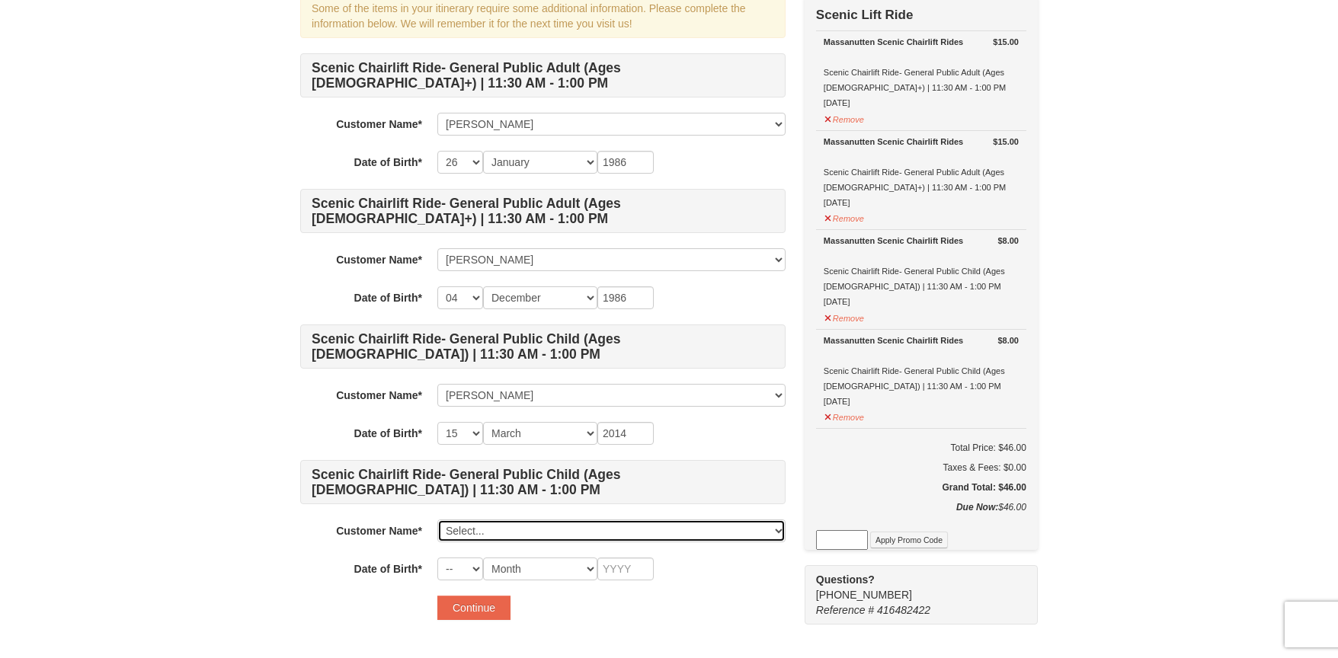
scroll to position [188, 0]
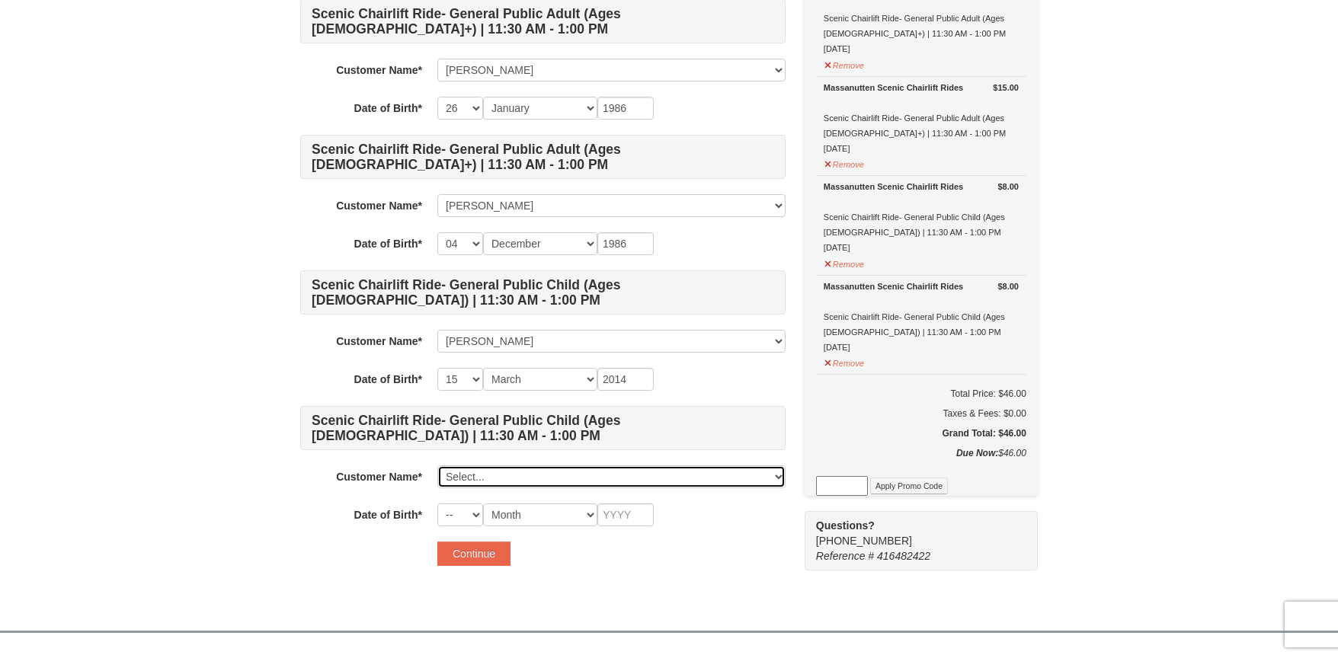
click at [487, 470] on select "Select... Lori Yi Alex Yi Penny Yi Add New..." at bounding box center [611, 477] width 348 height 23
click select "Select... Lori Yi Alex Yi Penny Yi Add New..." at bounding box center [611, 477] width 348 height 23
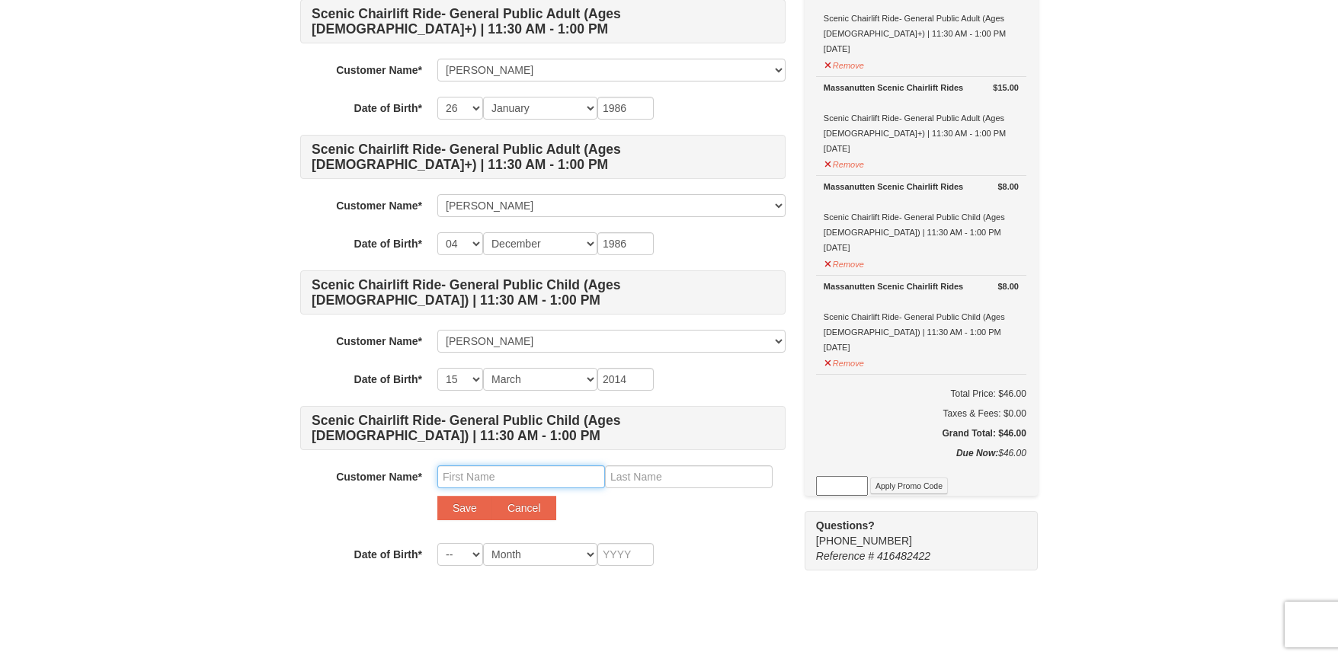
click at [500, 477] on input "text" at bounding box center [521, 477] width 168 height 23
type input "Alvin"
type input "Yi"
click at [437, 496] on button "Save" at bounding box center [464, 508] width 55 height 24
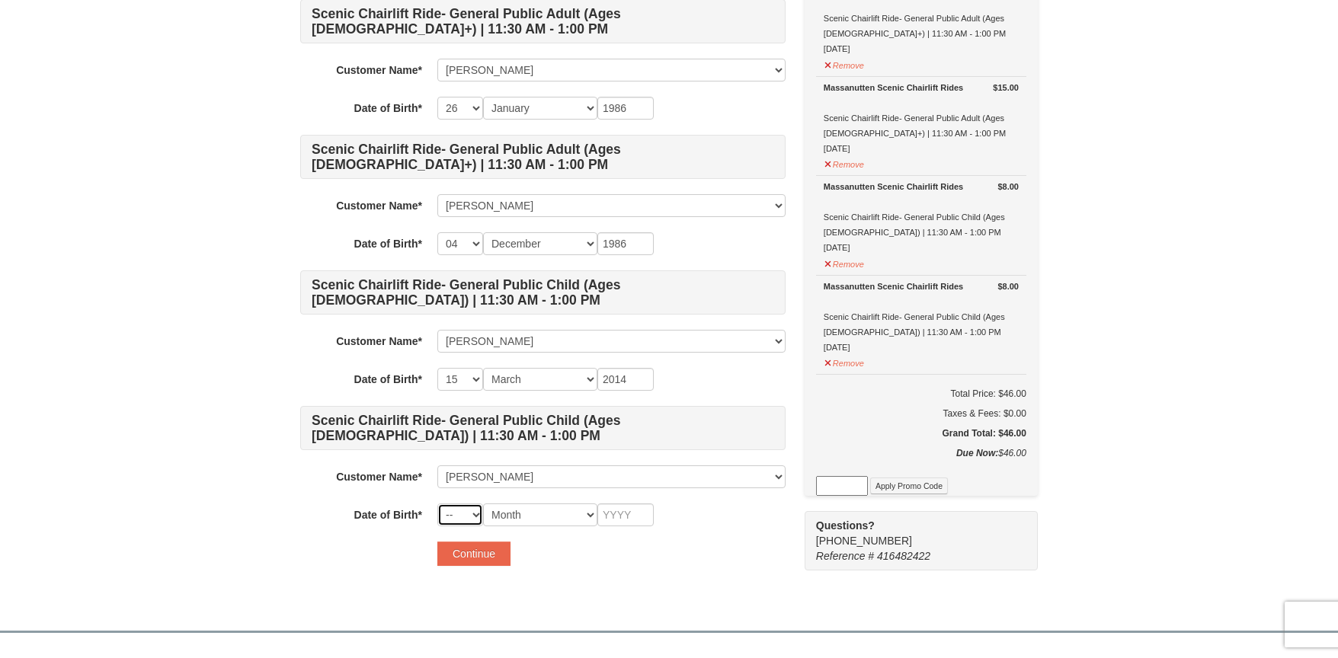
select select "09"
click at [437, 504] on select "-- 01 02 03 04 05 06 07 08 09 10 11 12 13 14 15 16 17 18 19 20 21 22 23 24 25 2…" at bounding box center [460, 515] width 46 height 23
select select "03"
type input "2018"
click at [496, 556] on button "Continue" at bounding box center [473, 554] width 73 height 24
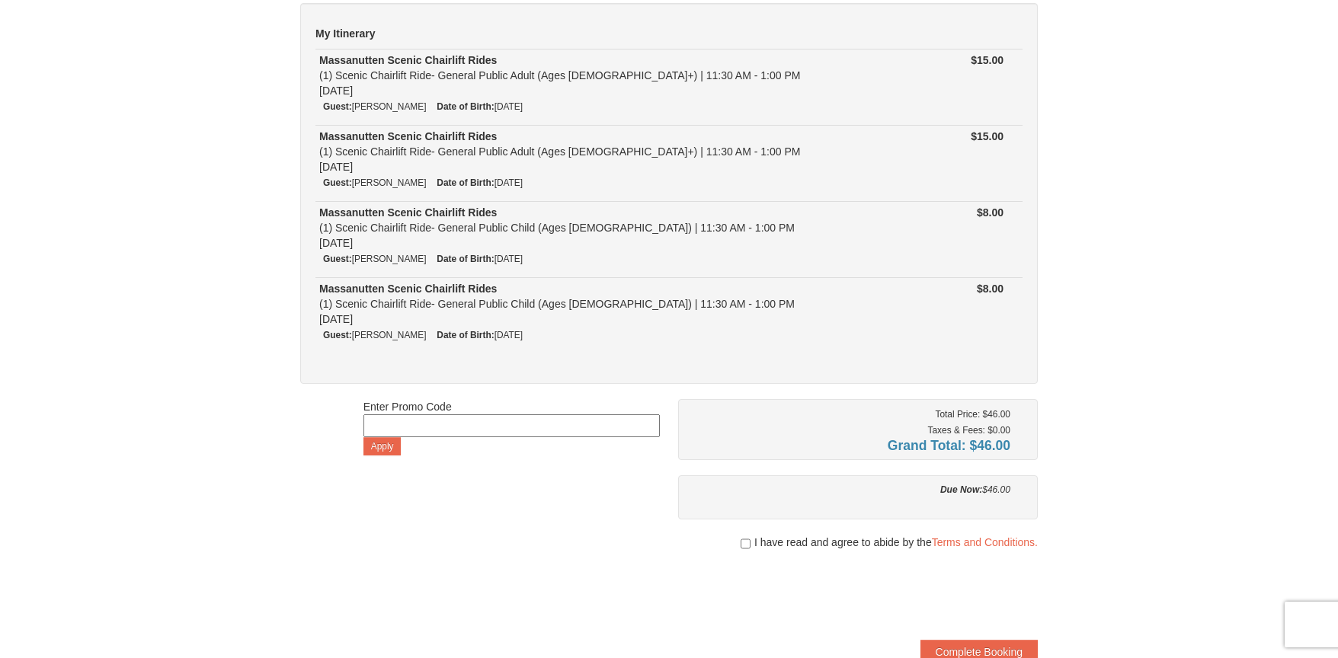
scroll to position [130, 0]
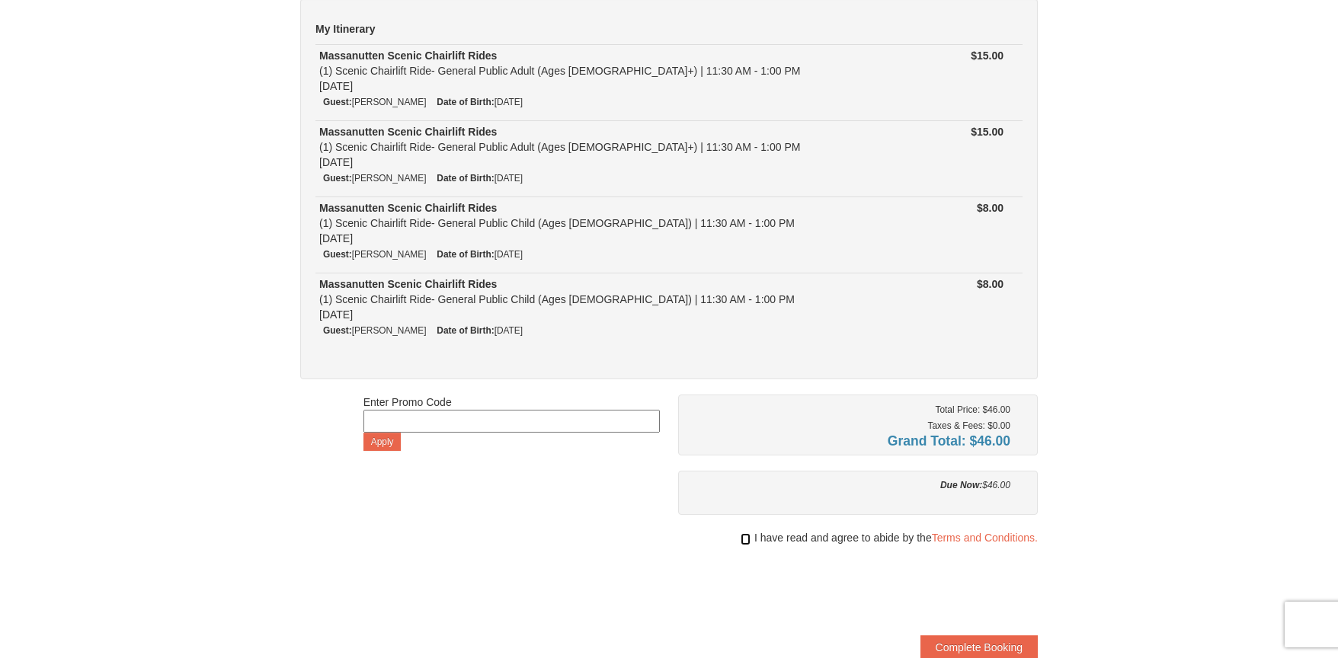
click at [743, 540] on input "checkbox" at bounding box center [746, 539] width 10 height 12
checkbox input "true"
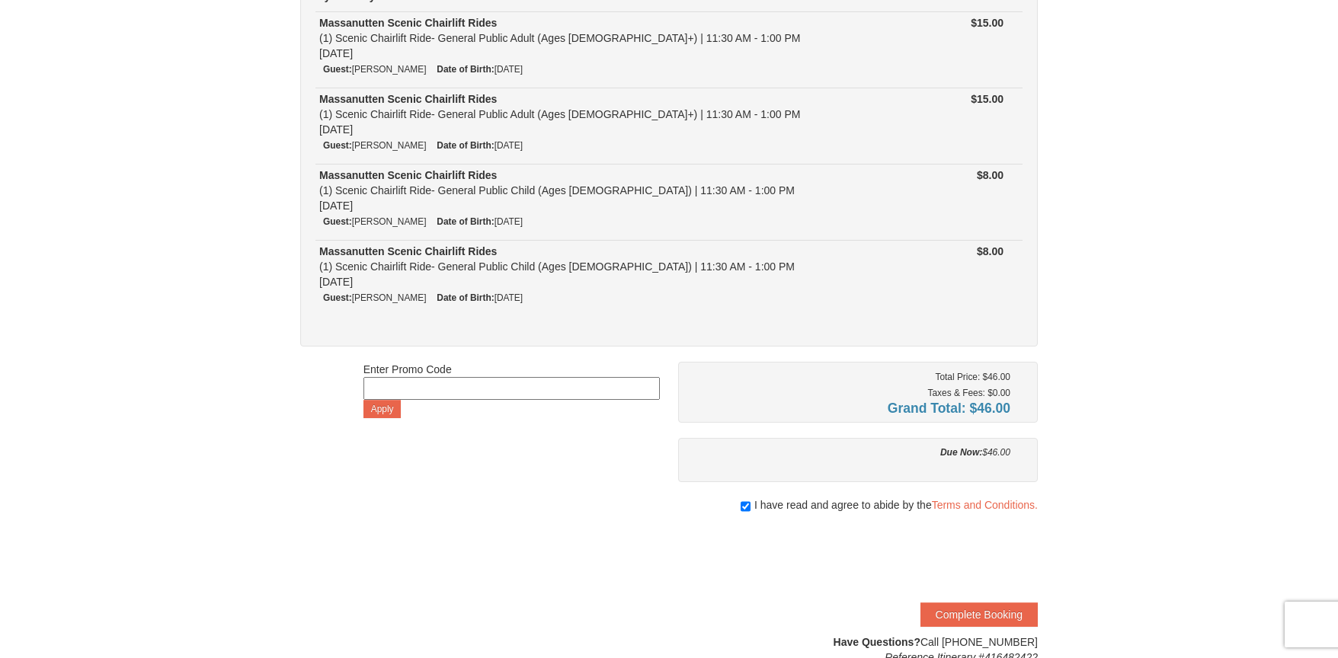
scroll to position [169, 0]
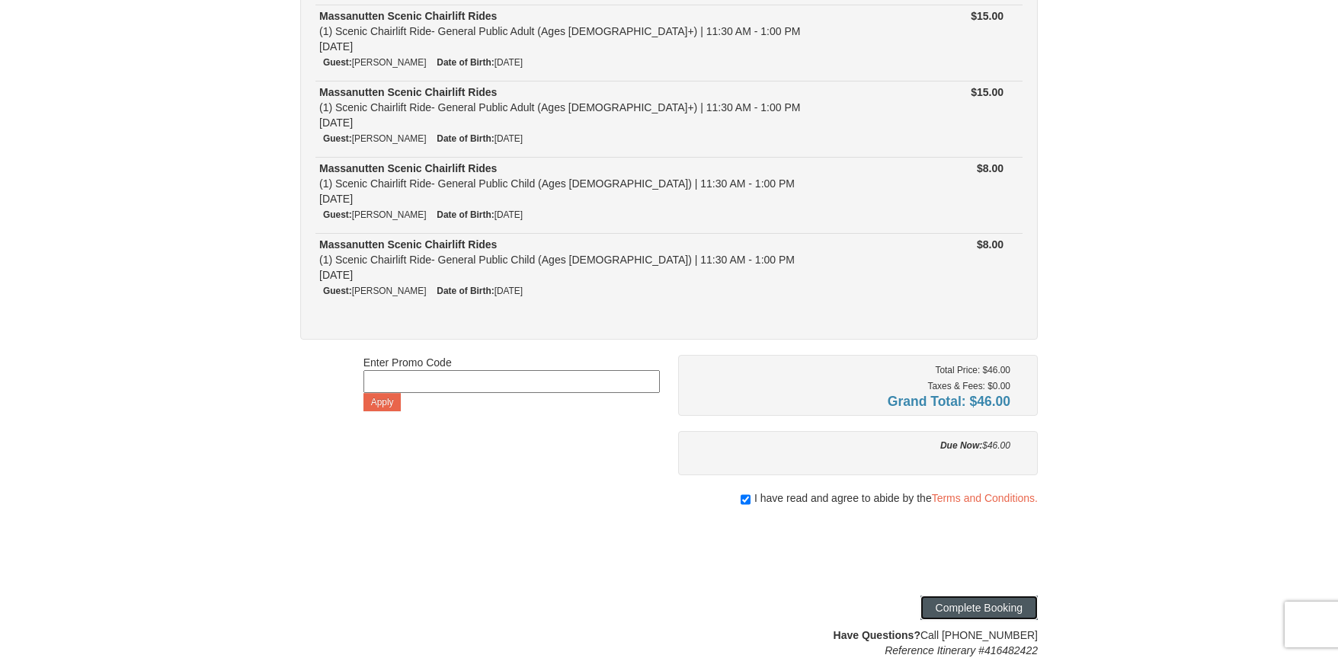
click at [1000, 605] on button "Complete Booking" at bounding box center [979, 608] width 117 height 24
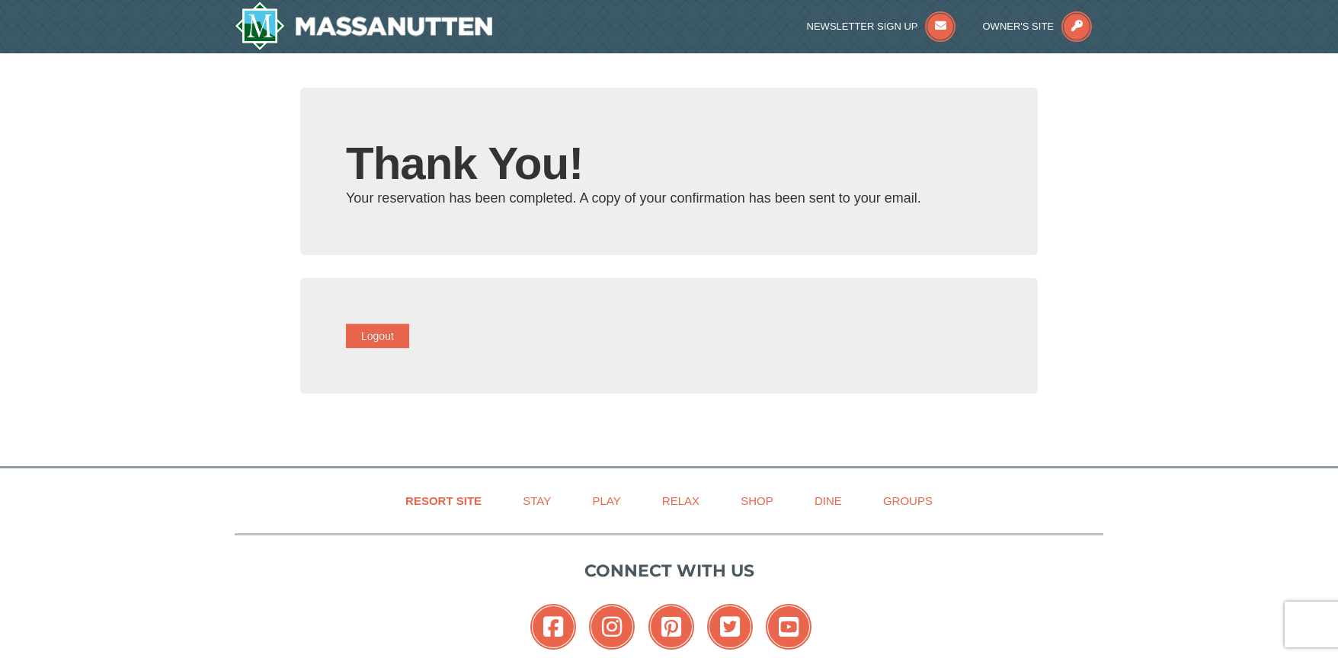
type input "[PERSON_NAME][EMAIL_ADDRESS][DOMAIN_NAME]"
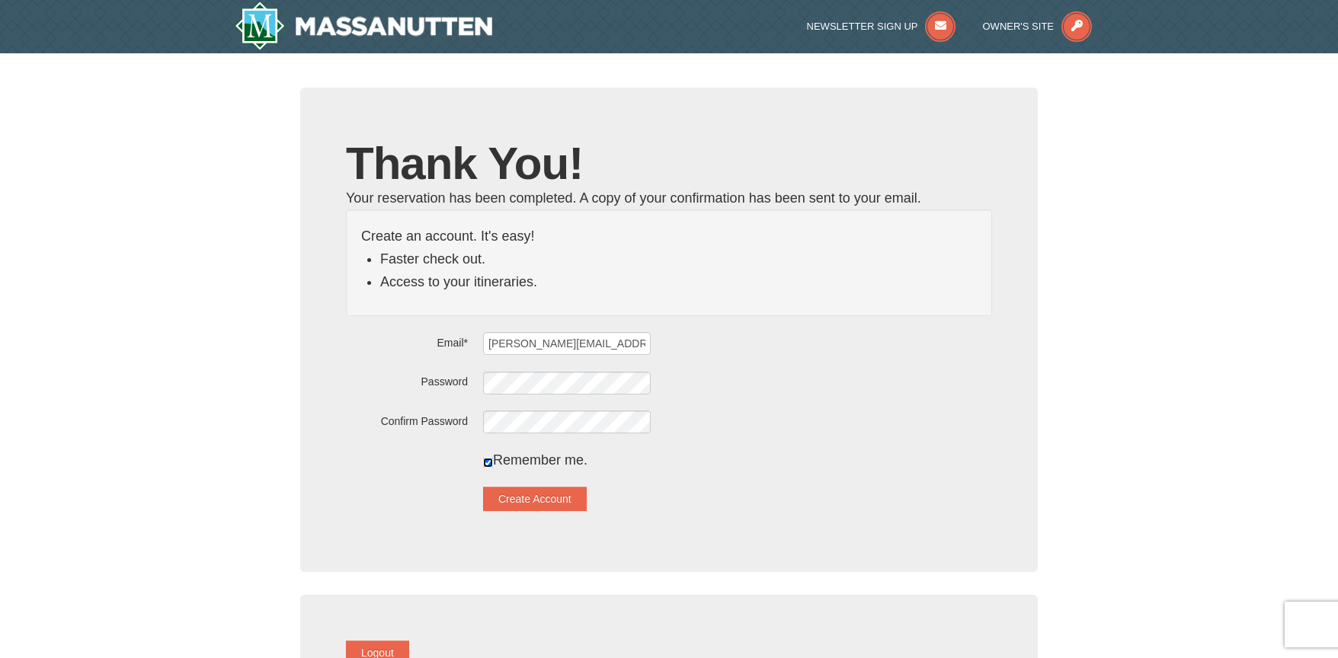
click at [493, 466] on input "checkbox" at bounding box center [488, 463] width 10 height 10
checkbox input "false"
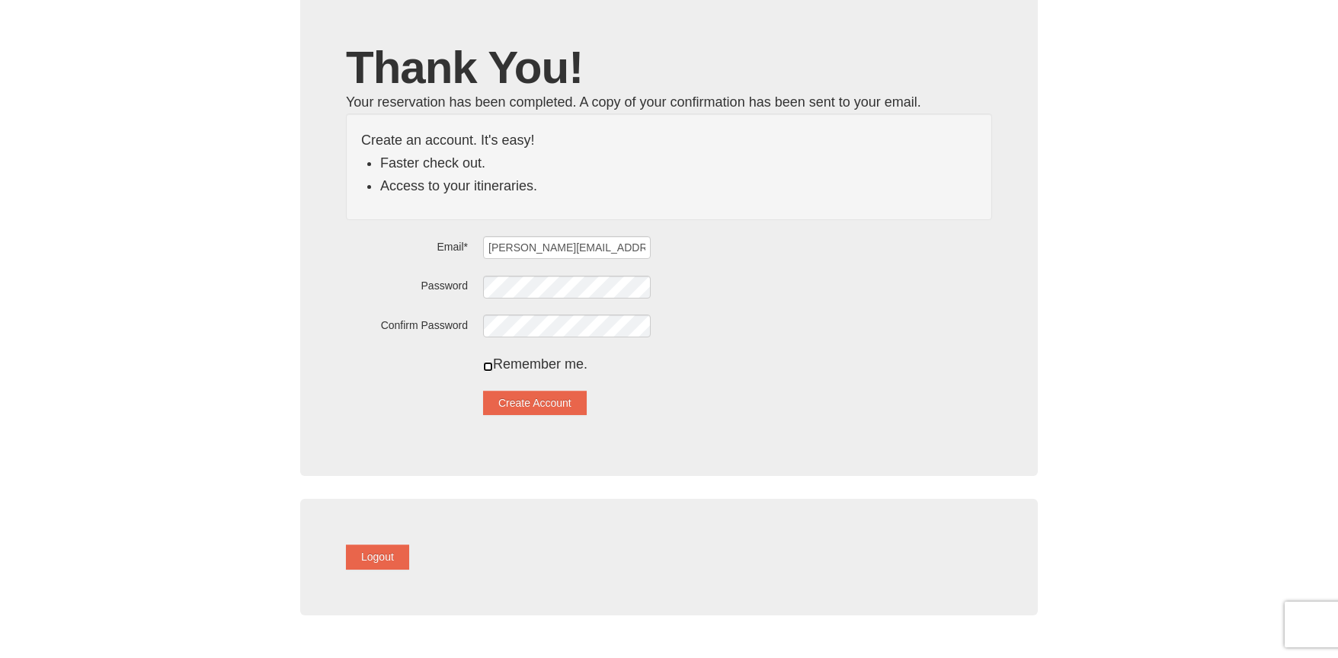
scroll to position [103, 0]
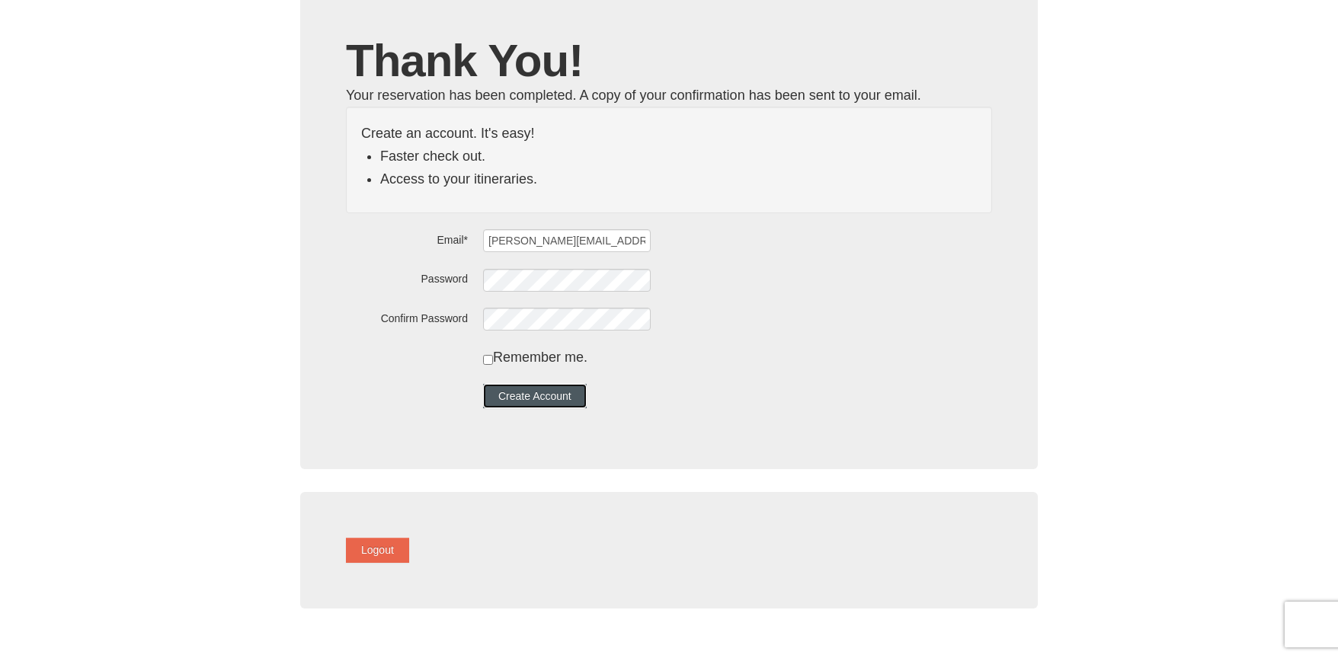
click at [543, 401] on button "Create Account" at bounding box center [535, 396] width 104 height 24
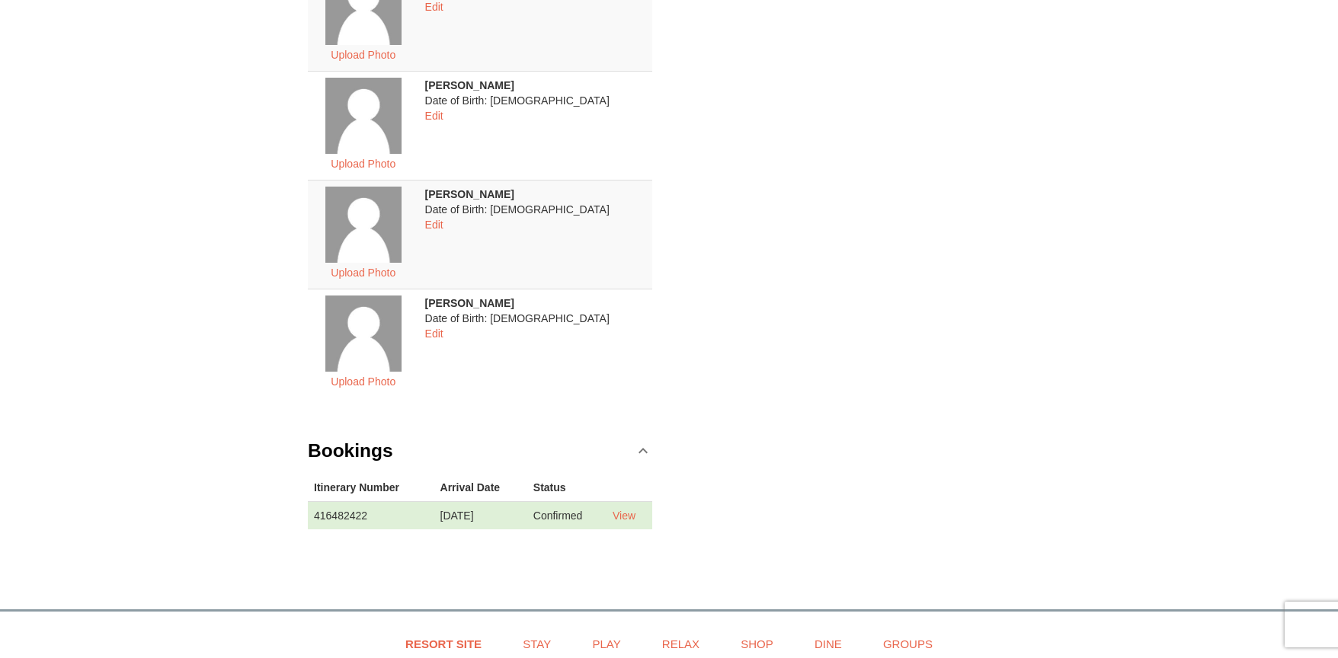
scroll to position [372, 0]
